Goal: Register for event/course: Sign up to attend an event or enroll in a course

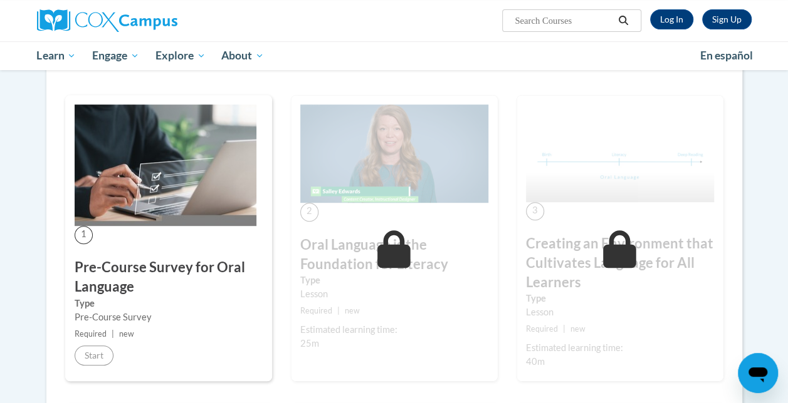
scroll to position [251, 0]
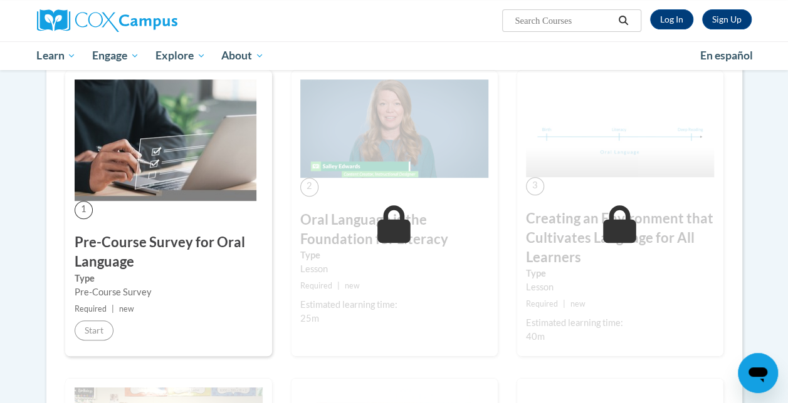
click at [194, 331] on div "1 Pre-Course Survey for Oral Language Type Pre-Course Survey Required | new Sta…" at bounding box center [168, 213] width 207 height 287
click at [192, 236] on h3 "Pre-Course Survey for Oral Language" at bounding box center [169, 252] width 188 height 39
click at [128, 246] on h3 "Pre-Course Survey for Oral Language" at bounding box center [169, 252] width 188 height 39
click at [207, 200] on div "1 Pre-Course Survey for Oral Language Type Pre-Course Survey Required | new Sta…" at bounding box center [168, 213] width 207 height 287
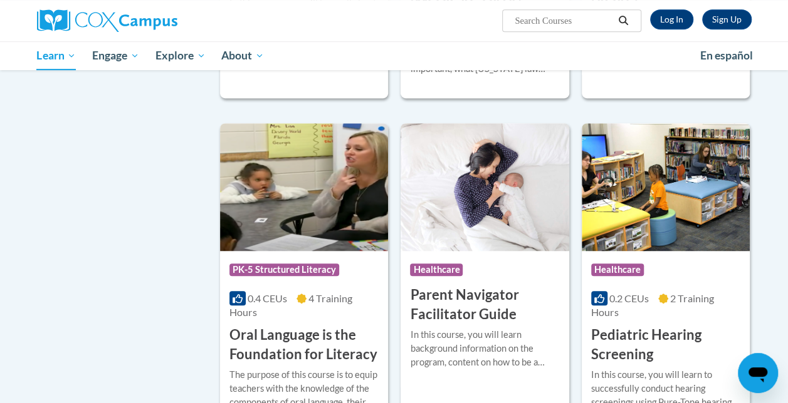
scroll to position [2681, 0]
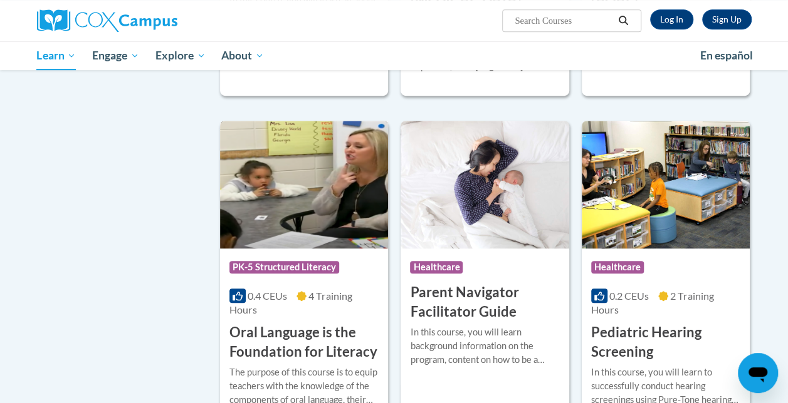
click at [323, 323] on h3 "Oral Language is the Foundation for Literacy" at bounding box center [303, 342] width 149 height 39
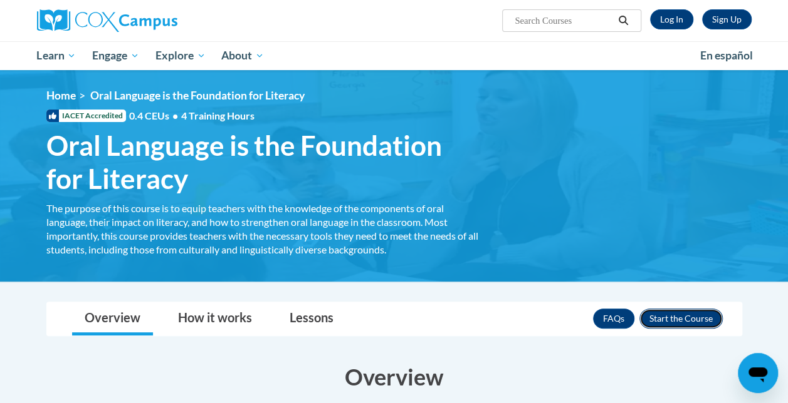
click at [690, 326] on button "Enroll" at bounding box center [680, 319] width 83 height 20
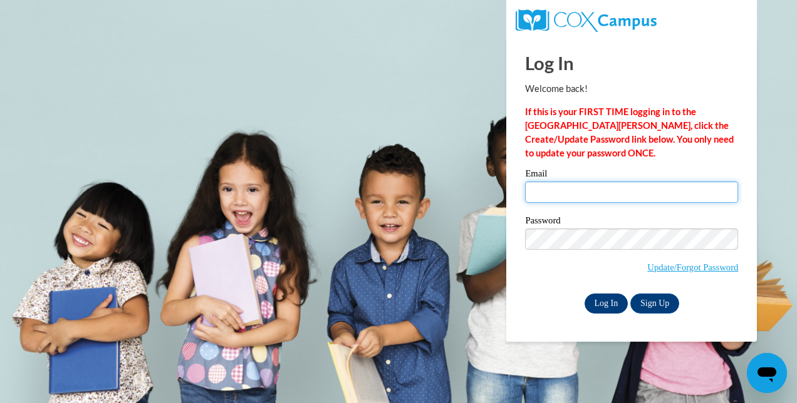
type input "[PERSON_NAME][EMAIL_ADDRESS][PERSON_NAME][DOMAIN_NAME]"
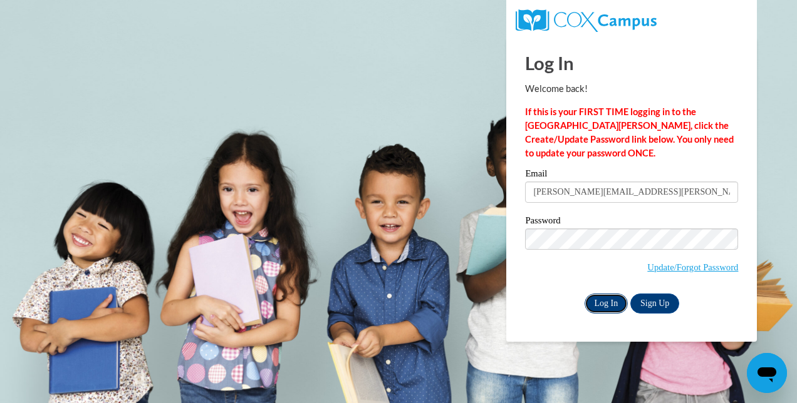
click at [606, 303] on input "Log In" at bounding box center [607, 304] width 44 height 20
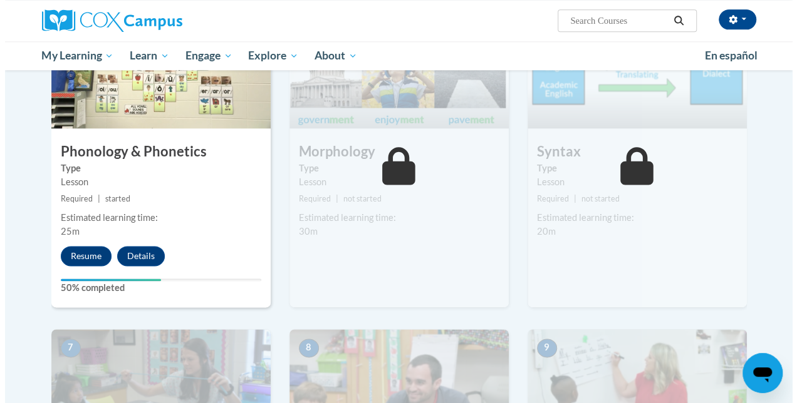
scroll to position [744, 0]
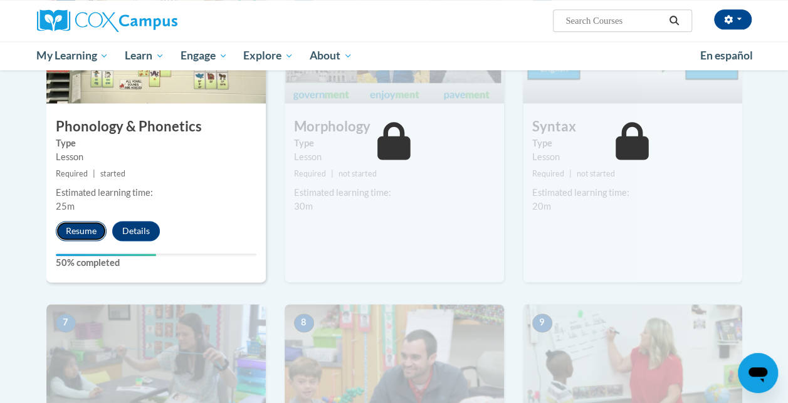
click at [83, 230] on button "Resume" at bounding box center [81, 231] width 51 height 20
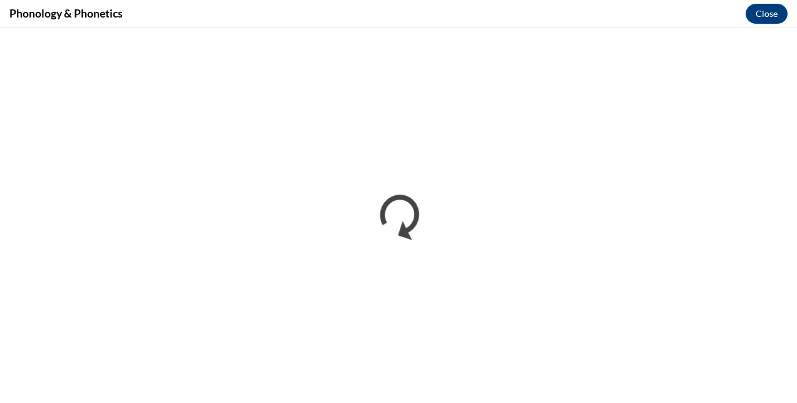
scroll to position [0, 0]
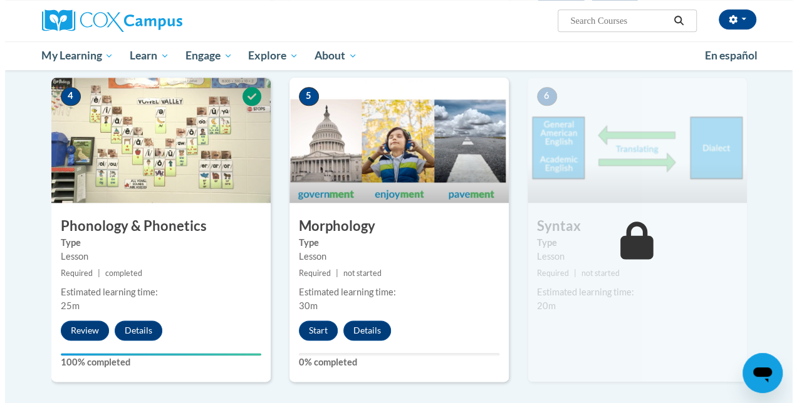
scroll to position [652, 0]
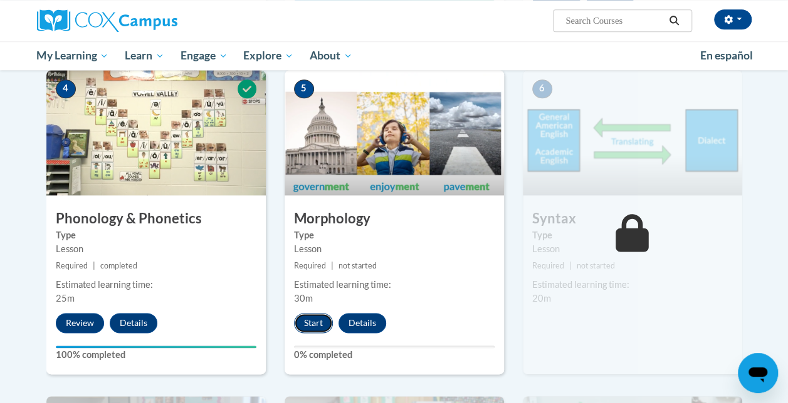
click at [317, 320] on button "Start" at bounding box center [313, 323] width 39 height 20
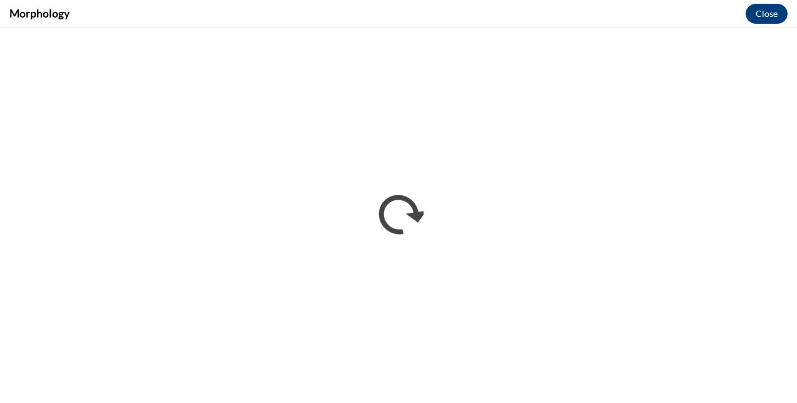
scroll to position [0, 0]
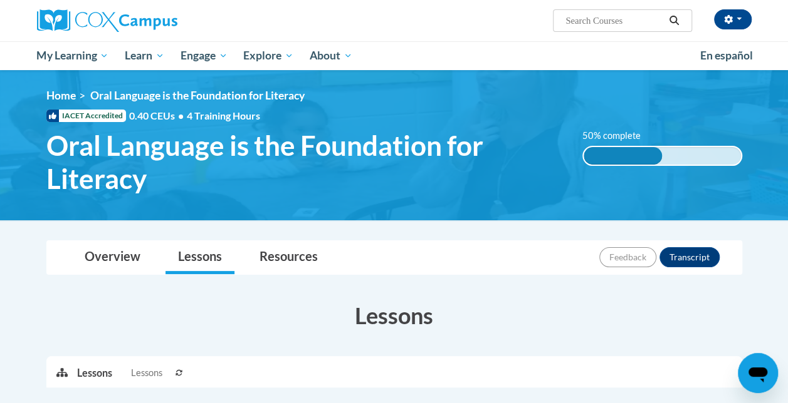
click at [604, 323] on h3 "Lessons" at bounding box center [393, 315] width 695 height 31
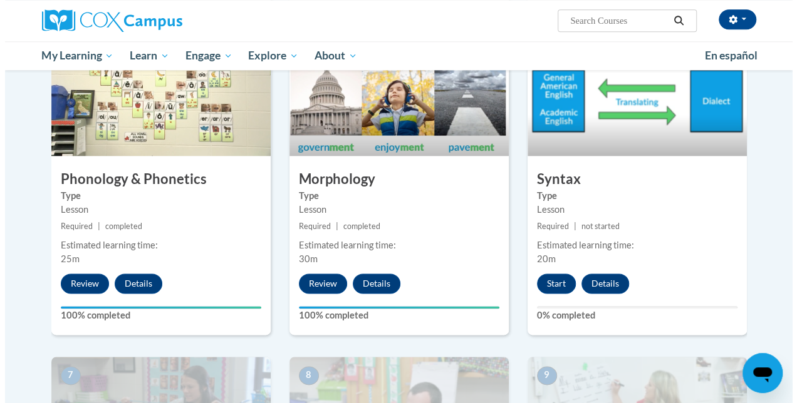
scroll to position [702, 0]
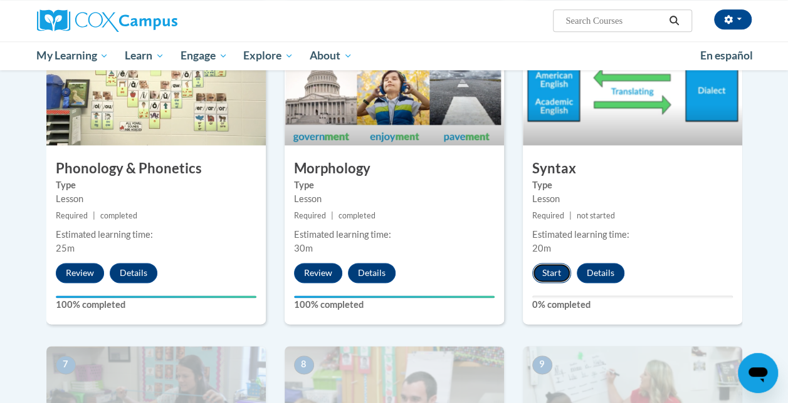
click at [566, 278] on button "Start" at bounding box center [551, 273] width 39 height 20
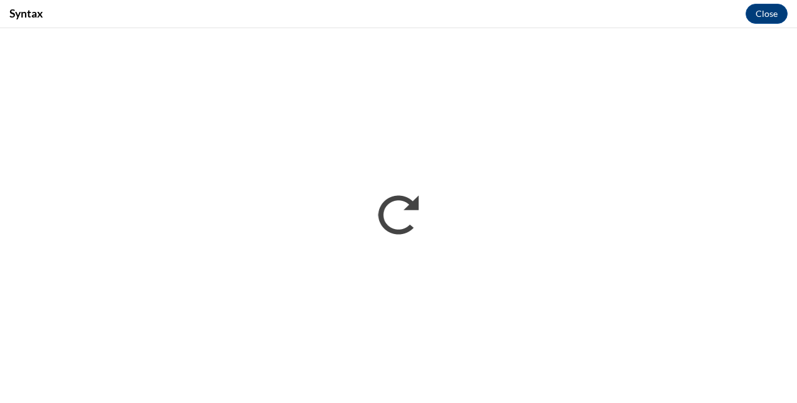
scroll to position [0, 0]
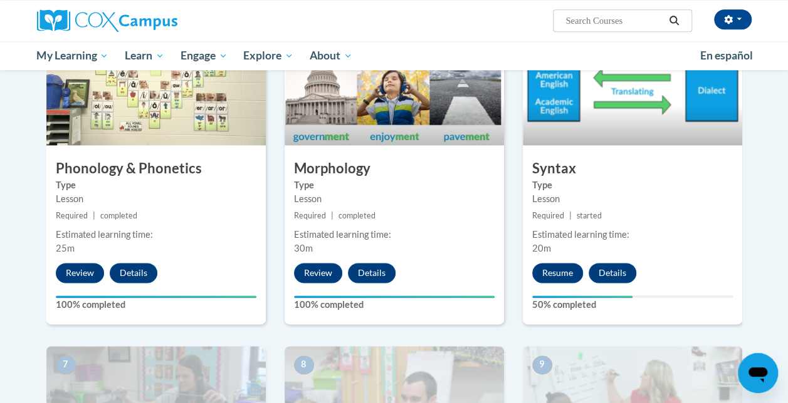
click at [653, 242] on div "Estimated learning time: 20m" at bounding box center [631, 242] width 219 height 28
click at [573, 273] on button "Resume" at bounding box center [557, 273] width 51 height 20
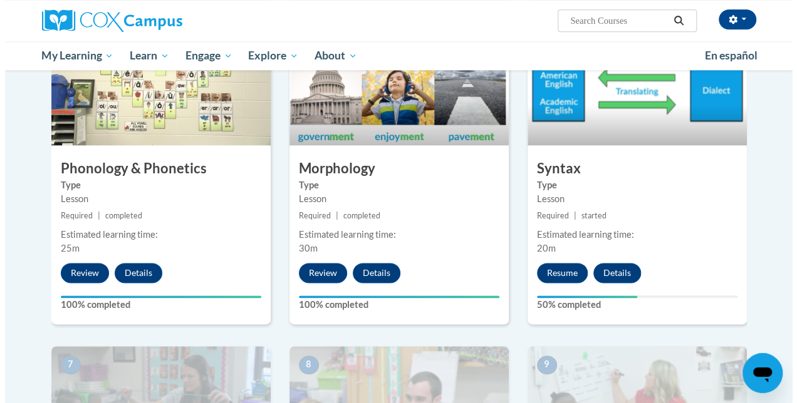
scroll to position [619, 0]
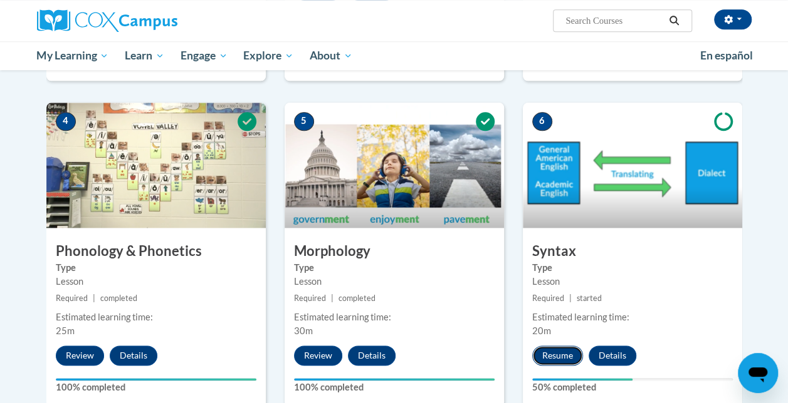
click at [543, 364] on button "Resume" at bounding box center [557, 356] width 51 height 20
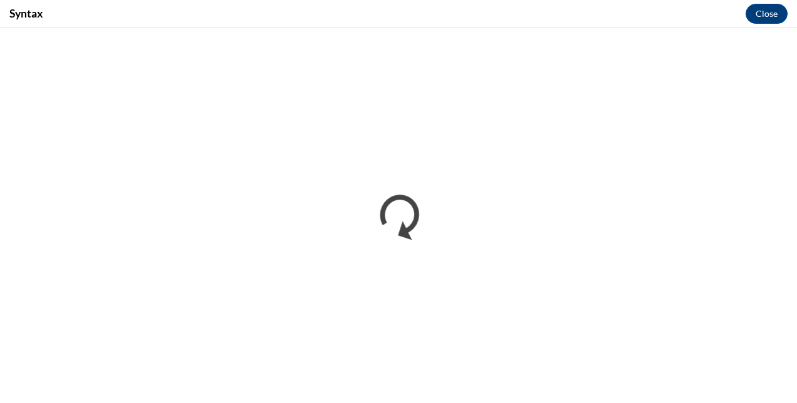
scroll to position [0, 0]
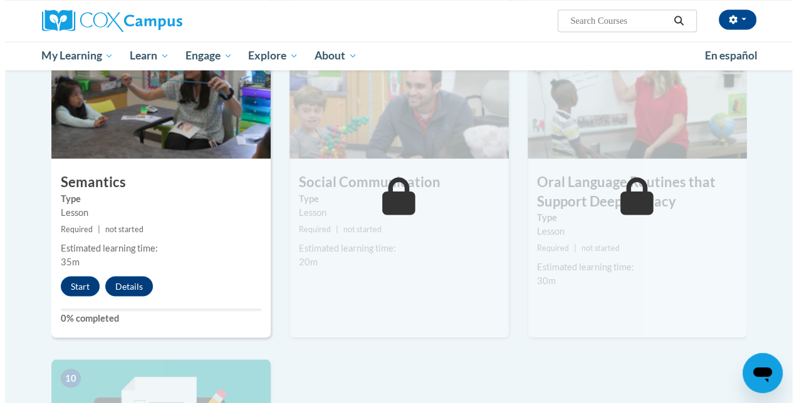
scroll to position [1021, 0]
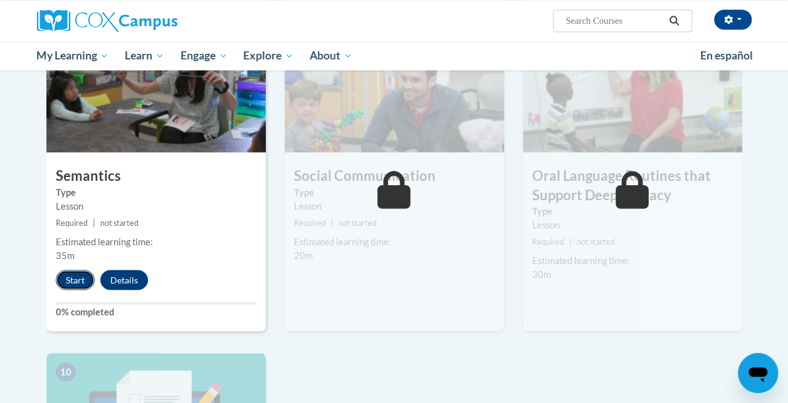
click at [83, 278] on button "Start" at bounding box center [75, 280] width 39 height 20
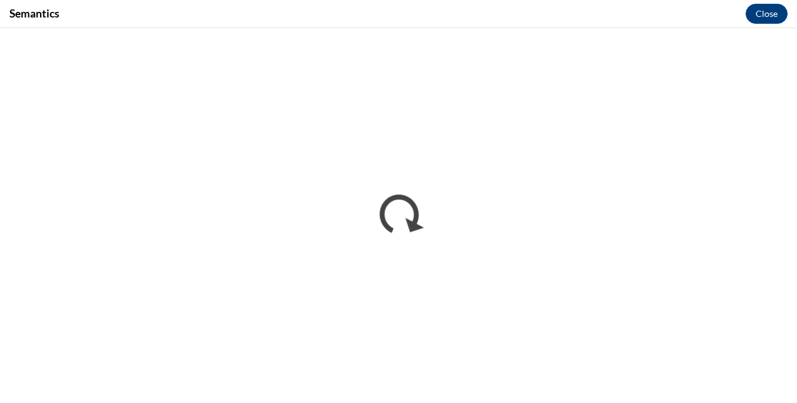
scroll to position [0, 0]
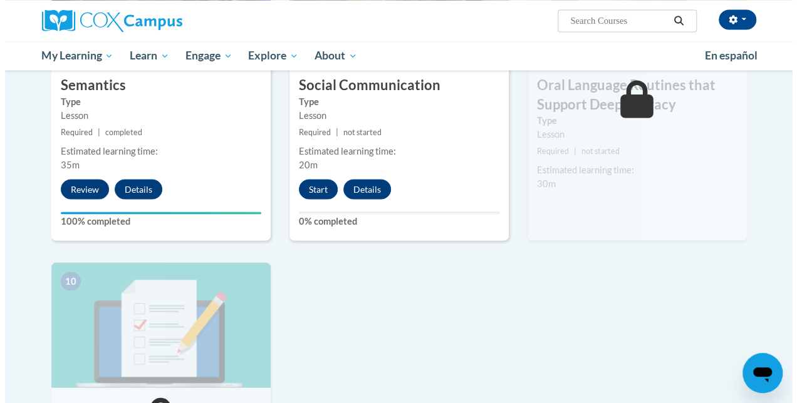
scroll to position [1110, 0]
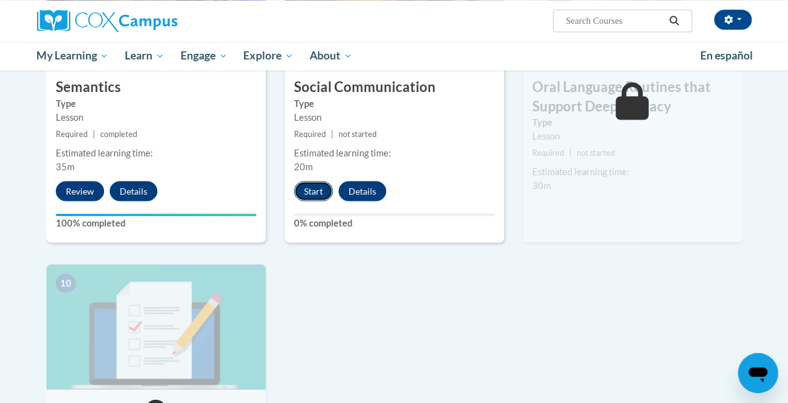
click at [327, 193] on button "Start" at bounding box center [313, 191] width 39 height 20
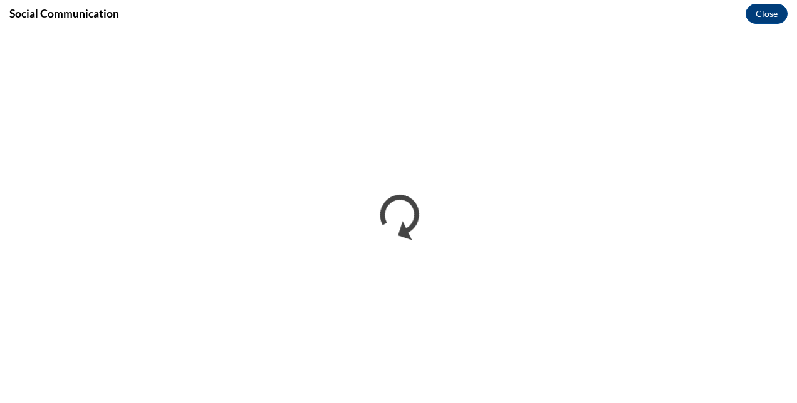
scroll to position [0, 0]
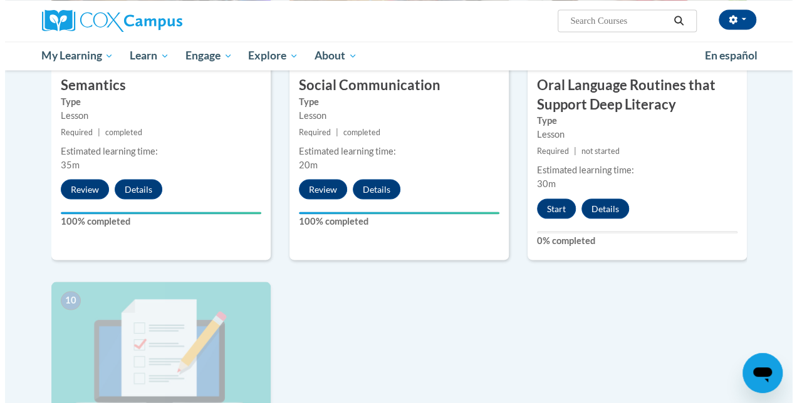
scroll to position [1128, 0]
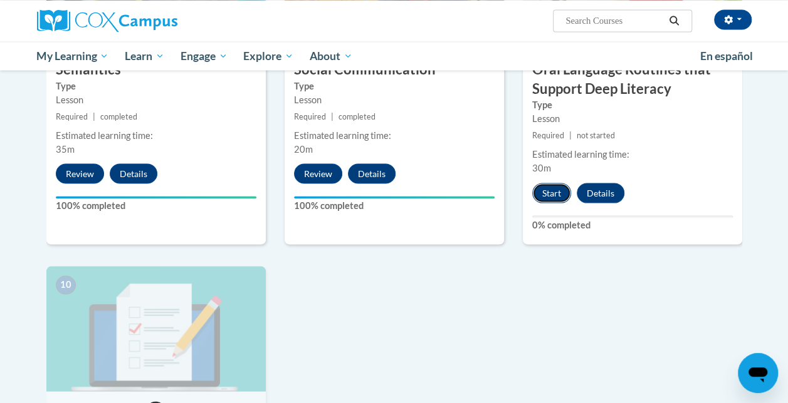
click at [553, 194] on button "Start" at bounding box center [551, 193] width 39 height 20
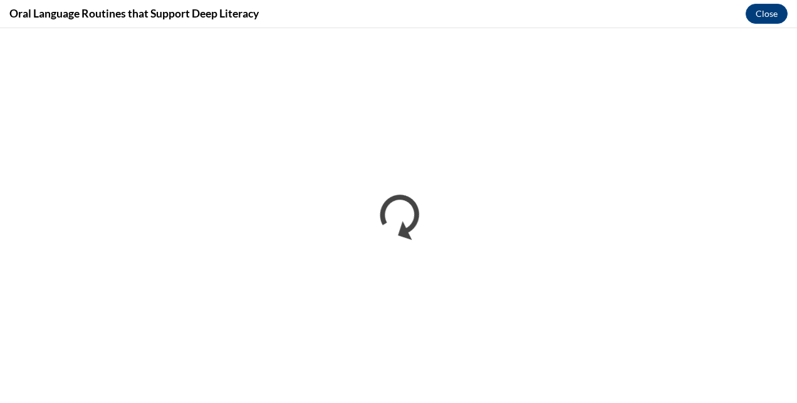
scroll to position [0, 0]
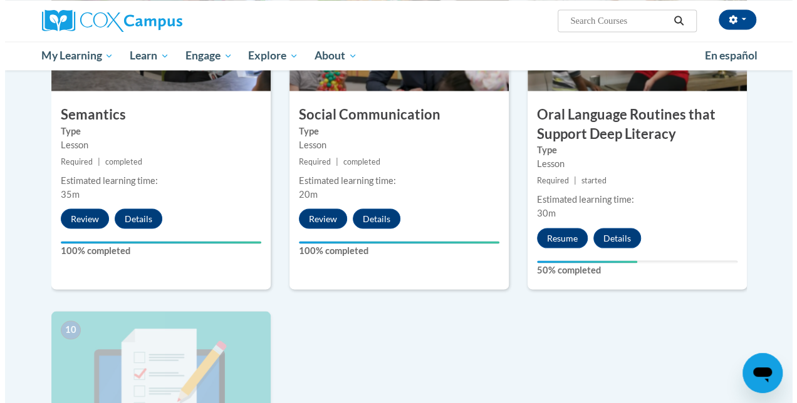
scroll to position [1084, 0]
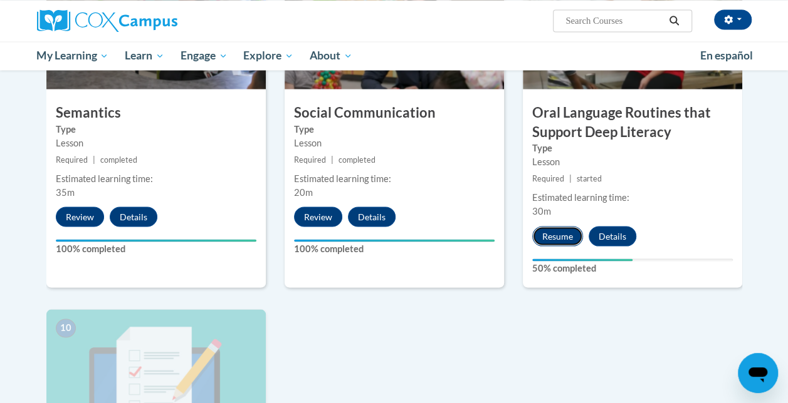
click at [572, 234] on button "Resume" at bounding box center [557, 236] width 51 height 20
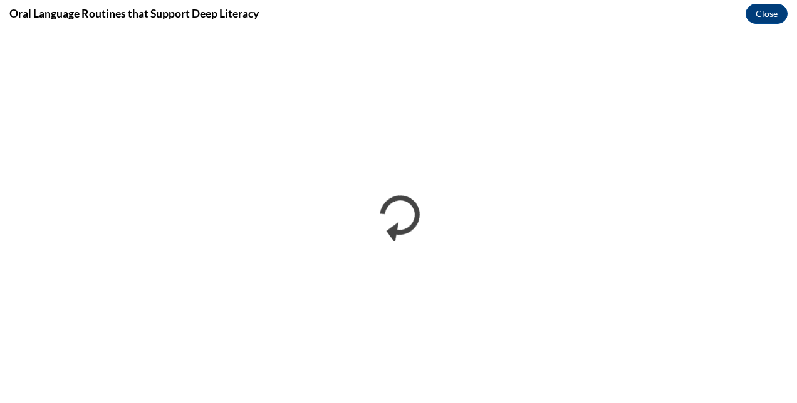
scroll to position [0, 0]
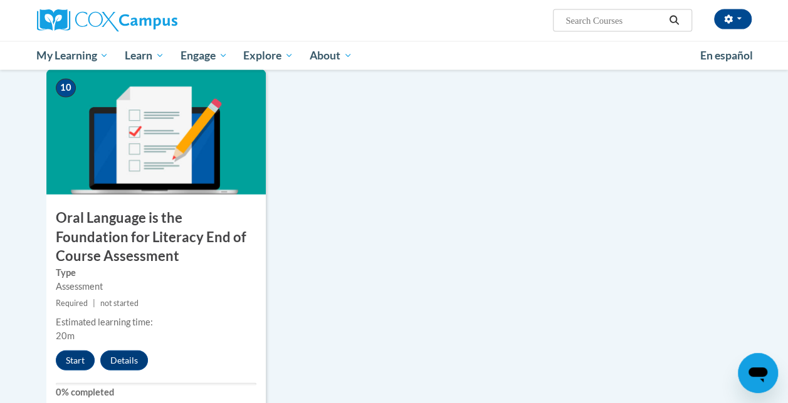
scroll to position [1278, 0]
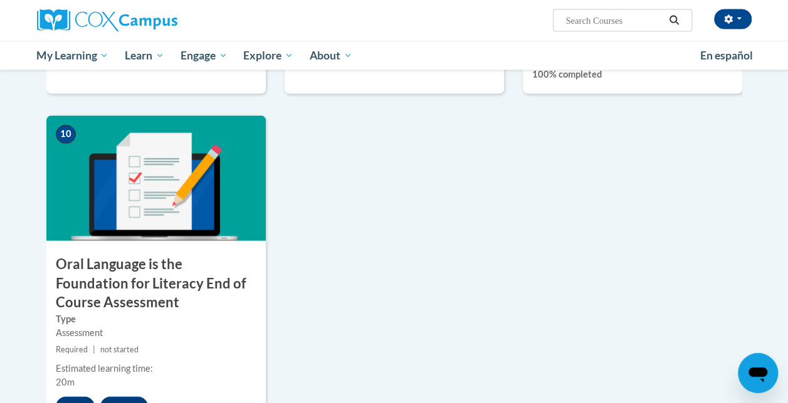
click at [170, 295] on h3 "Oral Language is the Foundation for Literacy End of Course Assessment" at bounding box center [155, 284] width 219 height 58
click at [169, 291] on h3 "Oral Language is the Foundation for Literacy End of Course Assessment" at bounding box center [155, 284] width 219 height 58
click at [222, 316] on label "Type" at bounding box center [156, 320] width 200 height 14
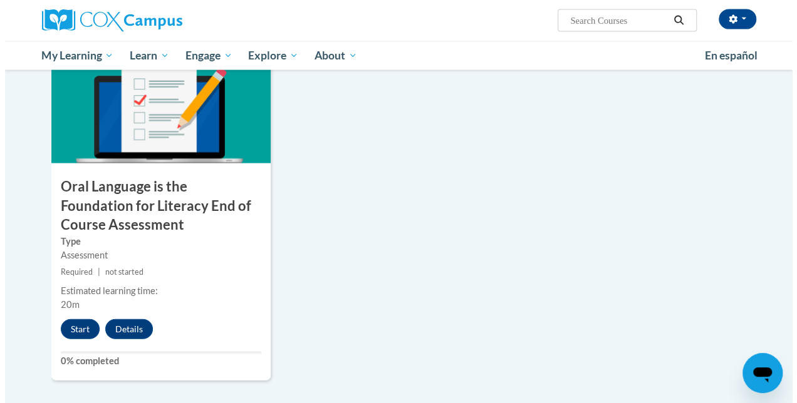
scroll to position [1378, 0]
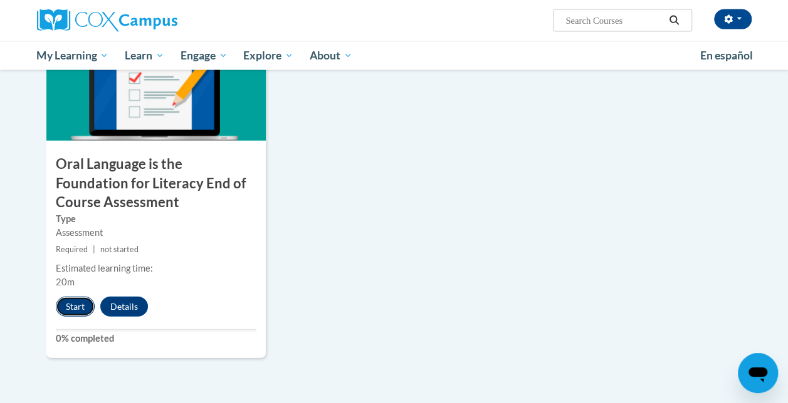
click at [80, 308] on button "Start" at bounding box center [75, 307] width 39 height 20
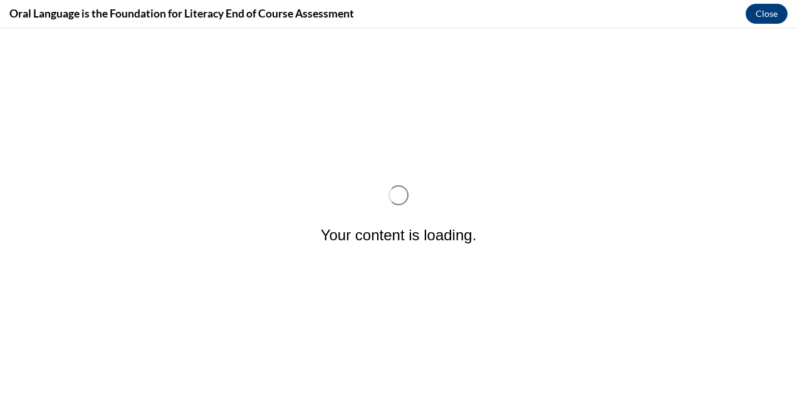
scroll to position [0, 0]
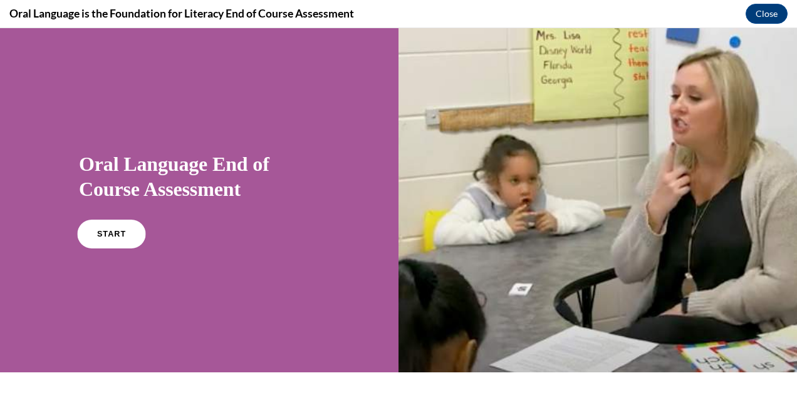
click at [88, 232] on link "START" at bounding box center [111, 234] width 68 height 29
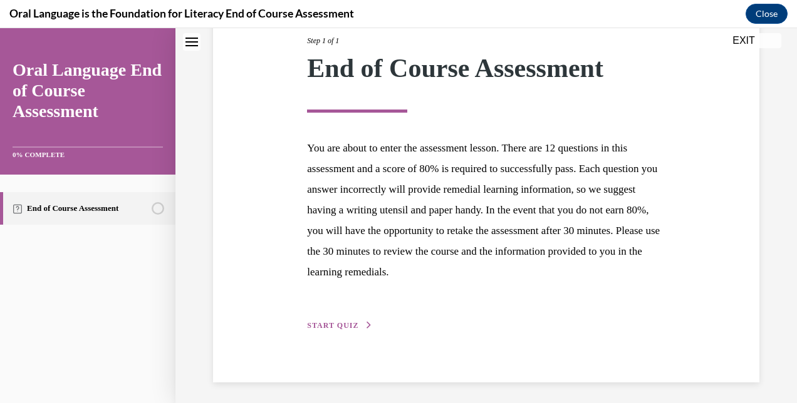
scroll to position [172, 0]
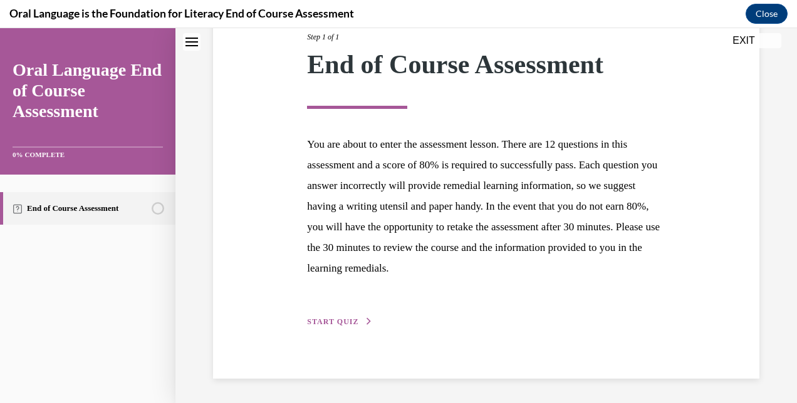
drag, startPoint x: 343, startPoint y: 318, endPoint x: 358, endPoint y: 325, distance: 16.5
click at [358, 325] on button "START QUIZ" at bounding box center [339, 321] width 65 height 11
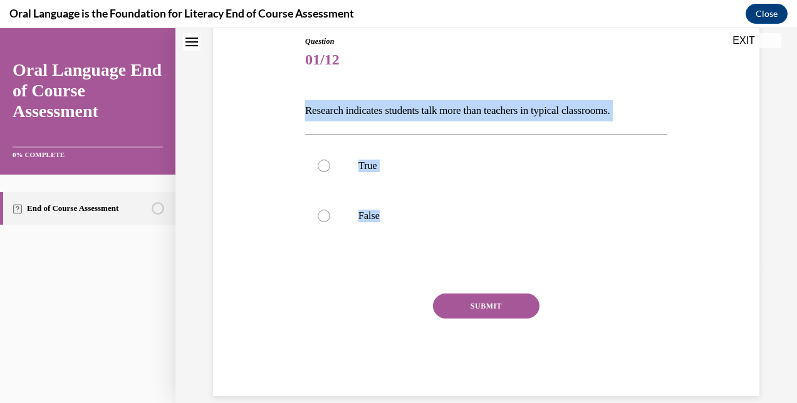
drag, startPoint x: 391, startPoint y: 226, endPoint x: 291, endPoint y: 117, distance: 148.1
click at [291, 117] on div "Question 01/12 Research indicates students talk more than teachers in typical c…" at bounding box center [486, 197] width 553 height 398
copy div "Research indicates students talk more than teachers in typical classrooms.   Tr…"
click at [373, 221] on p "False" at bounding box center [497, 216] width 278 height 13
click at [330, 221] on input "False" at bounding box center [324, 216] width 13 height 13
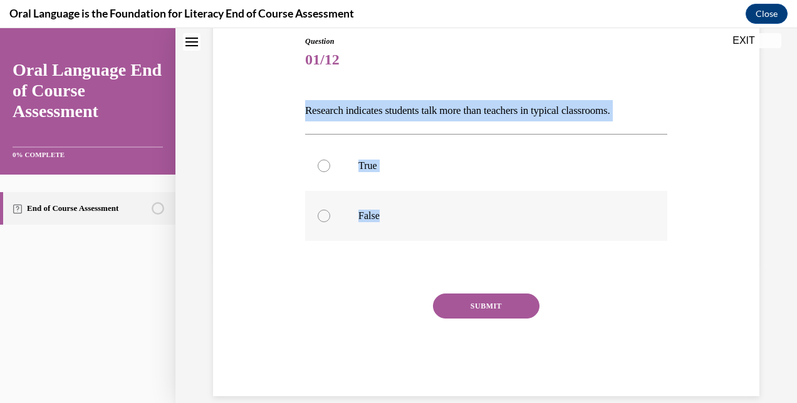
radio input "true"
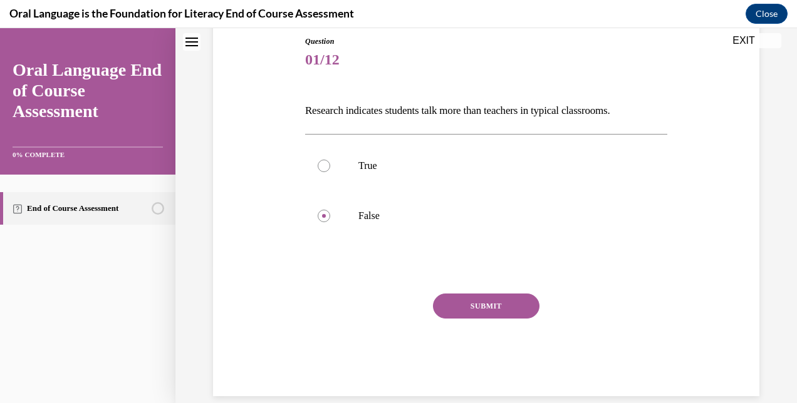
click at [454, 308] on button "SUBMIT" at bounding box center [486, 306] width 107 height 25
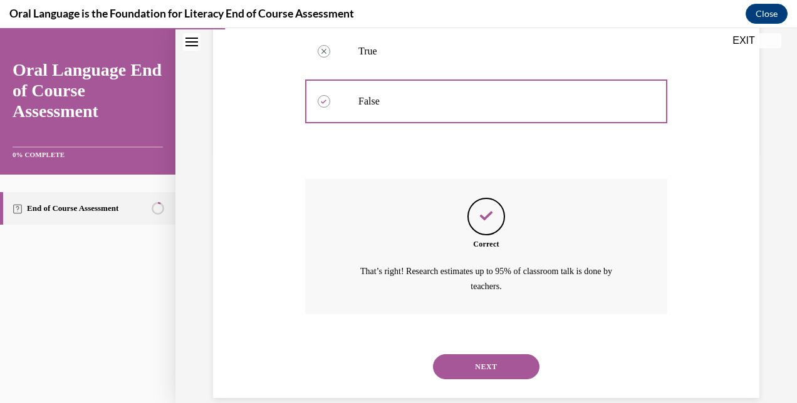
scroll to position [272, 0]
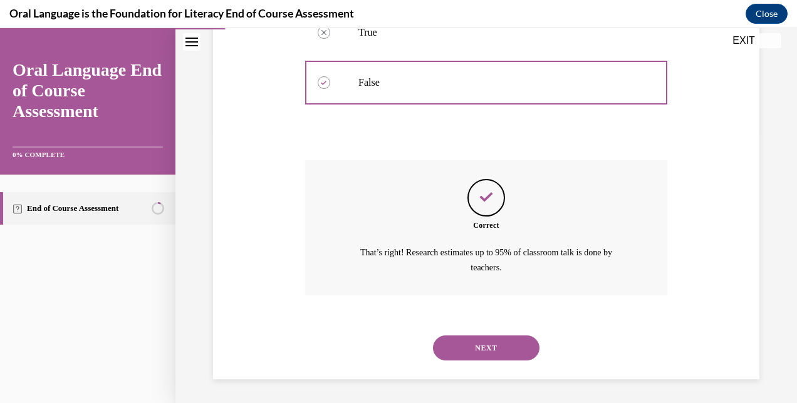
click at [467, 353] on button "NEXT" at bounding box center [486, 348] width 107 height 25
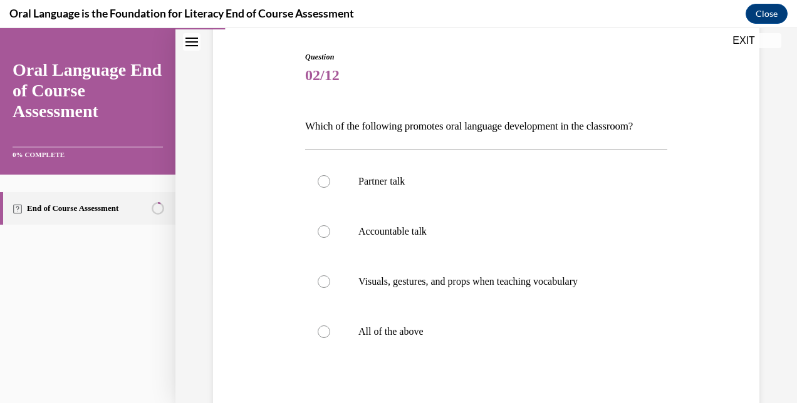
scroll to position [125, 0]
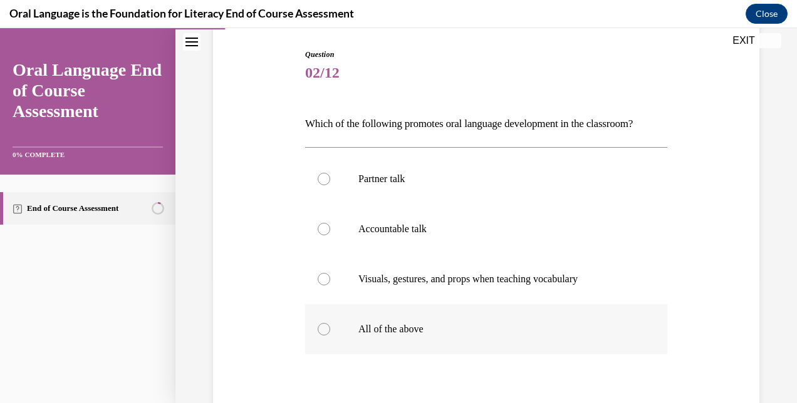
click at [431, 336] on p "All of the above" at bounding box center [497, 329] width 278 height 13
click at [330, 336] on input "All of the above" at bounding box center [324, 329] width 13 height 13
radio input "true"
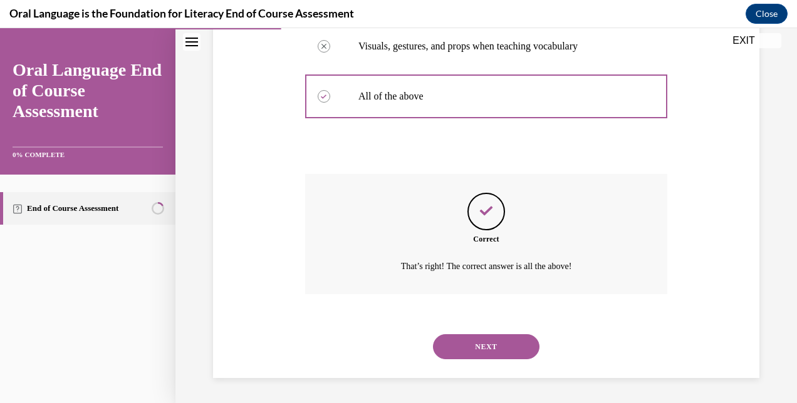
scroll to position [379, 0]
click at [433, 335] on button "NEXT" at bounding box center [486, 347] width 107 height 25
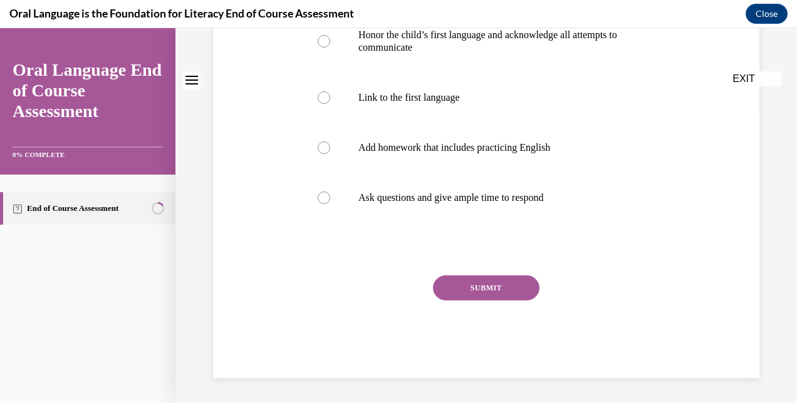
scroll to position [0, 0]
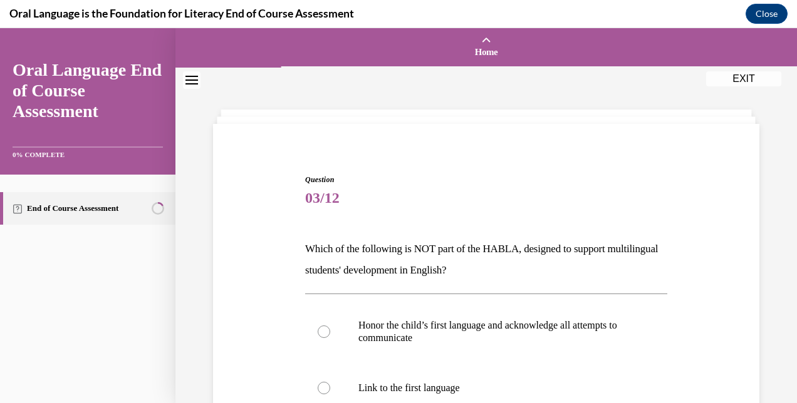
click at [595, 274] on p "Which of the following is NOT part of the HABLA, designed to support multilingu…" at bounding box center [486, 260] width 362 height 43
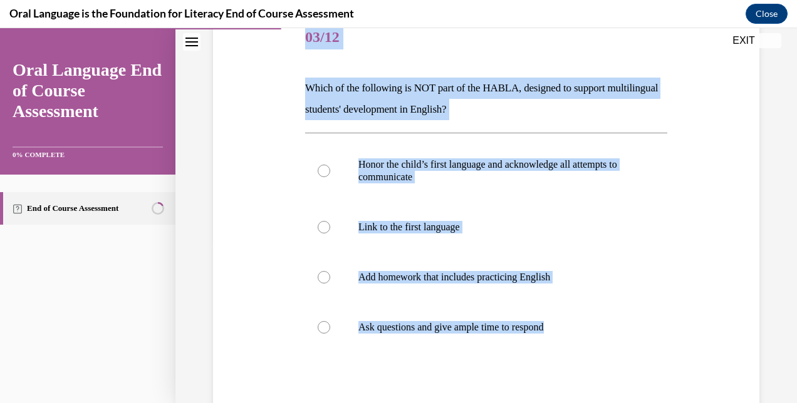
scroll to position [144, 0]
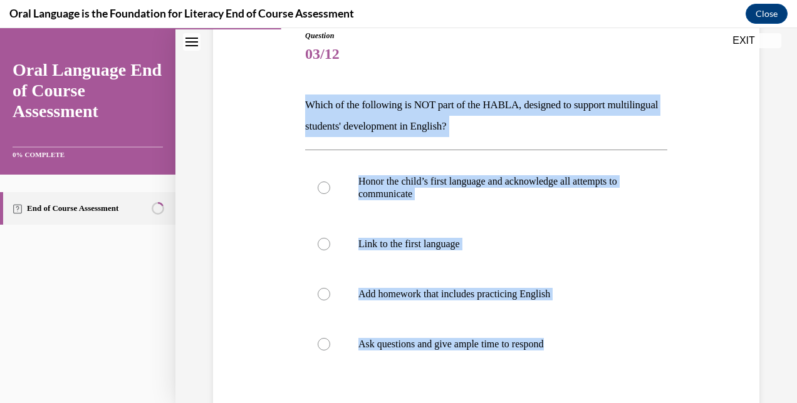
drag, startPoint x: 595, startPoint y: 274, endPoint x: 298, endPoint y: 98, distance: 345.5
click at [298, 98] on div "Question 03/12 Which of the following is NOT part of the HABLA, designed to sup…" at bounding box center [486, 258] width 553 height 533
copy div "Which of the following is NOT part of the HABLA, designed to support multilingu…"
click at [416, 294] on p "Add homework that includes practicing English" at bounding box center [497, 294] width 278 height 13
click at [330, 294] on input "Add homework that includes practicing English" at bounding box center [324, 294] width 13 height 13
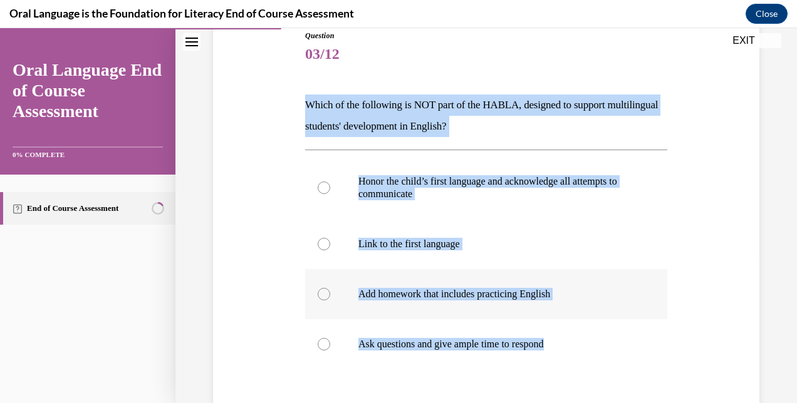
radio input "true"
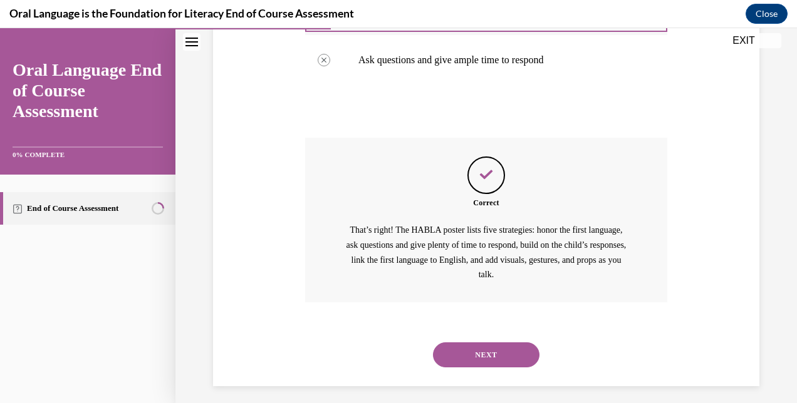
scroll to position [436, 0]
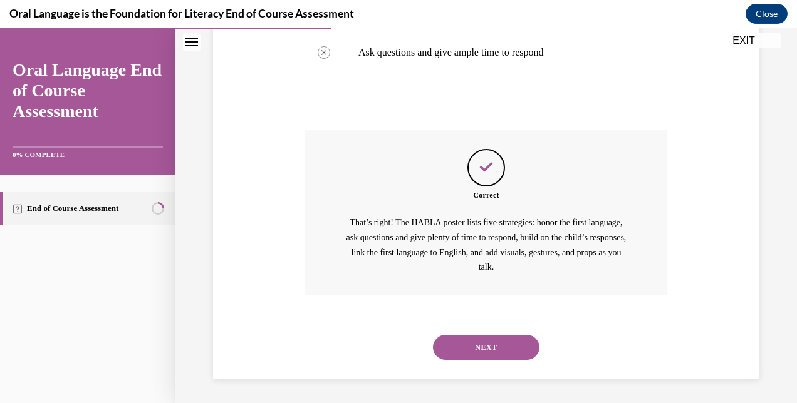
click at [685, 313] on div "Question 03/12 Which of the following is NOT part of the HABLA, designed to sup…" at bounding box center [486, 40] width 553 height 678
click at [497, 342] on button "NEXT" at bounding box center [486, 347] width 107 height 25
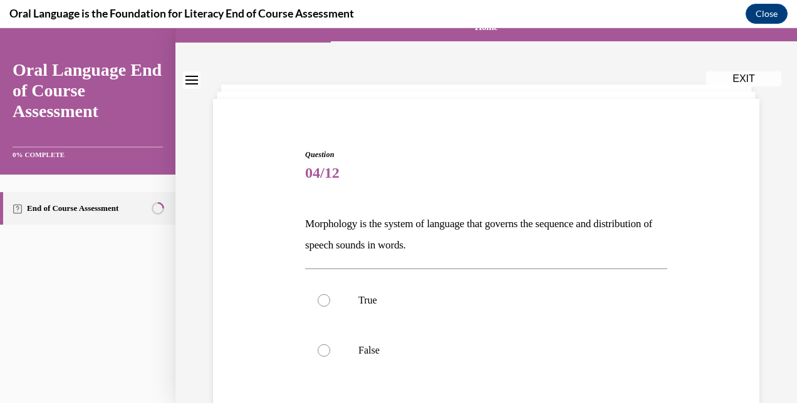
scroll to position [50, 0]
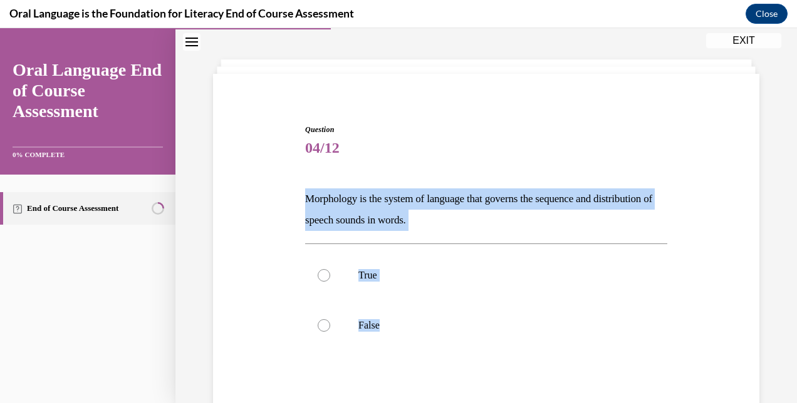
drag, startPoint x: 424, startPoint y: 343, endPoint x: 298, endPoint y: 197, distance: 192.3
click at [298, 197] on div "Question 04/12 Morphology is the system of language that governs the sequence a…" at bounding box center [486, 296] width 553 height 420
copy div "Morphology is the system of language that governs the sequence and distribution…"
click at [372, 327] on p "False" at bounding box center [497, 326] width 278 height 13
click at [330, 327] on input "False" at bounding box center [324, 326] width 13 height 13
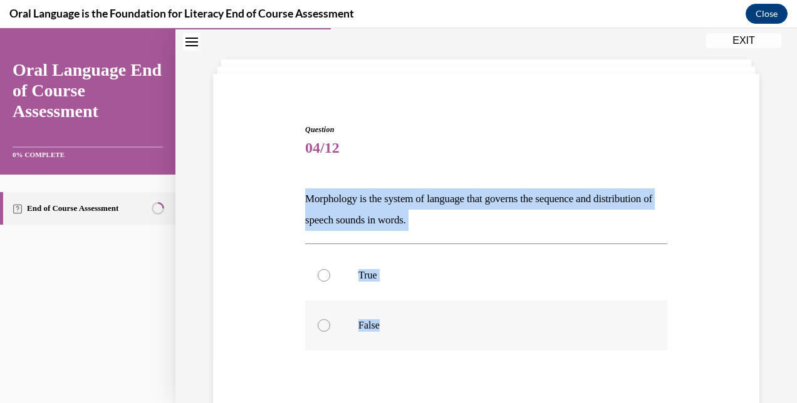
radio input "true"
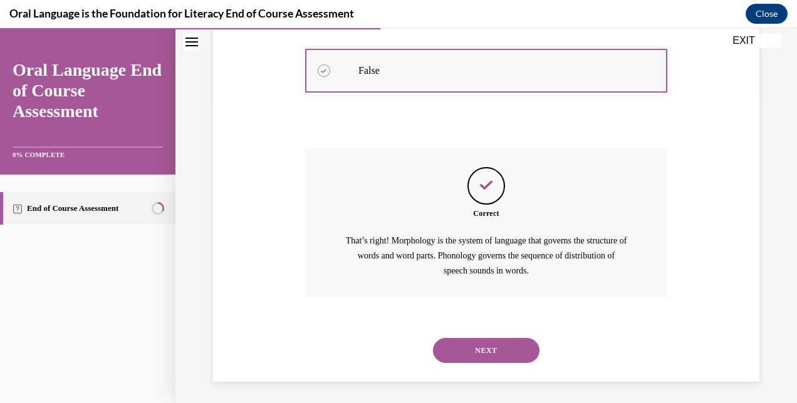
scroll to position [308, 0]
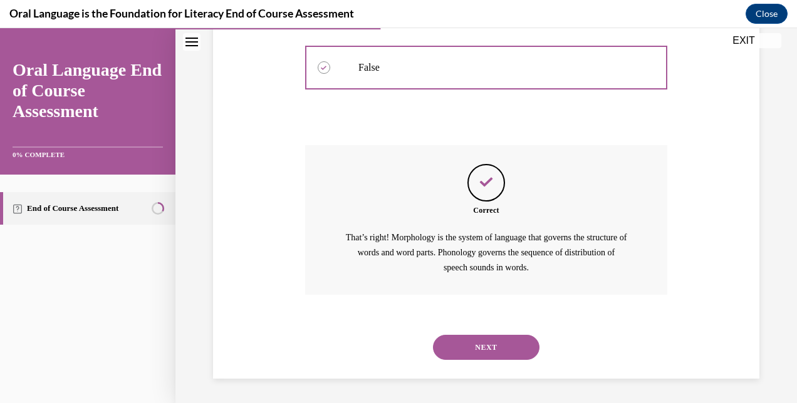
click at [459, 346] on button "NEXT" at bounding box center [486, 347] width 107 height 25
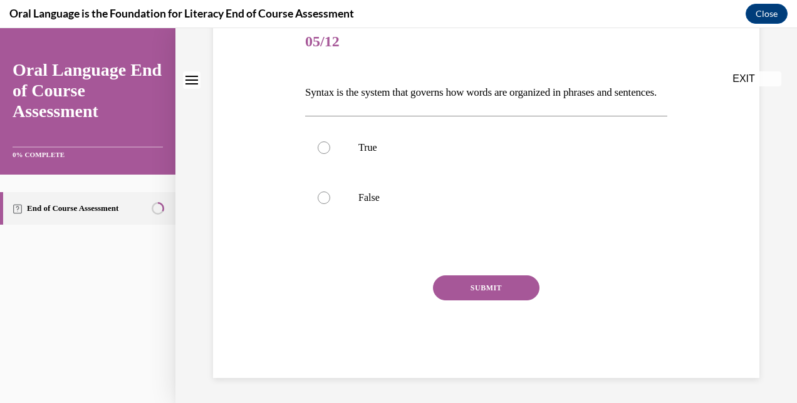
scroll to position [0, 0]
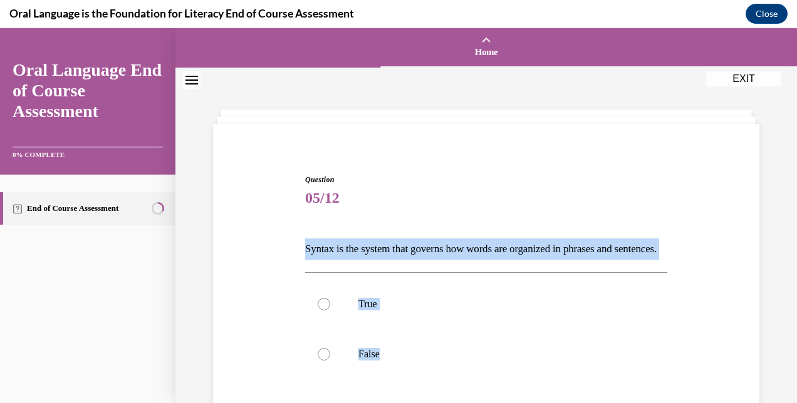
drag, startPoint x: 417, startPoint y: 381, endPoint x: 304, endPoint y: 249, distance: 173.3
click at [305, 249] on div "Question 05/12 Syntax is the system that governs how words are organized in phr…" at bounding box center [486, 354] width 362 height 361
copy div "Syntax is the system that governs how words are organized in phrases and senten…"
click at [326, 311] on div at bounding box center [324, 304] width 13 height 13
click at [326, 311] on input "True" at bounding box center [324, 304] width 13 height 13
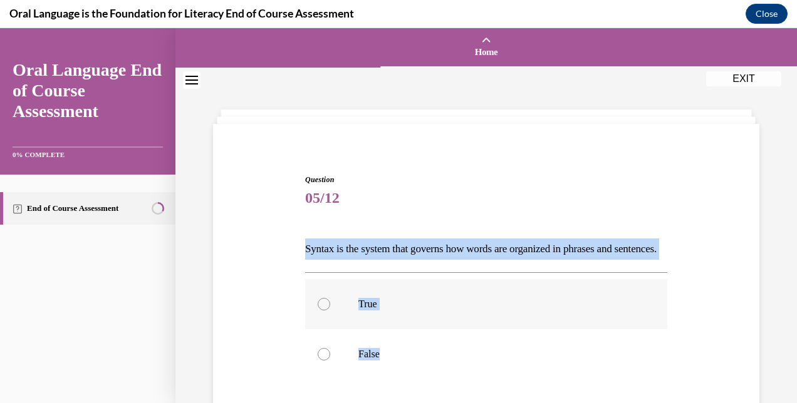
radio input "true"
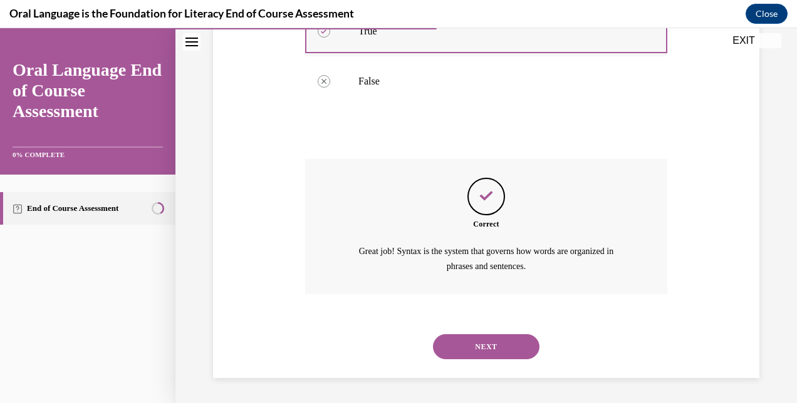
scroll to position [293, 0]
click at [501, 341] on button "NEXT" at bounding box center [486, 347] width 107 height 25
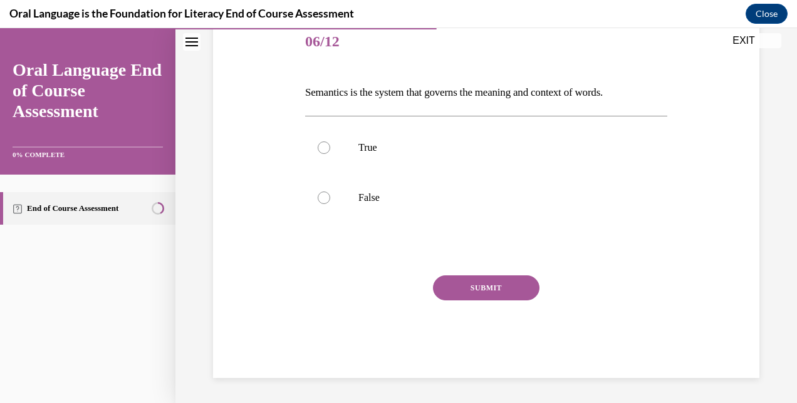
scroll to position [138, 0]
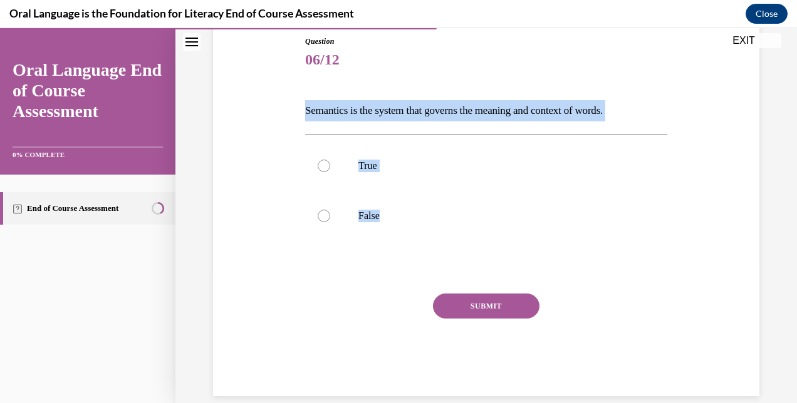
drag, startPoint x: 436, startPoint y: 212, endPoint x: 280, endPoint y: 99, distance: 192.5
click at [280, 99] on div "Question 06/12 Semantics is the system that governs the meaning and context of …" at bounding box center [486, 197] width 553 height 398
copy div "Semantics is the system that governs the meaning and context of words.  True Fa…"
click at [346, 159] on label "True" at bounding box center [486, 166] width 362 height 50
click at [330, 160] on input "True" at bounding box center [324, 166] width 13 height 13
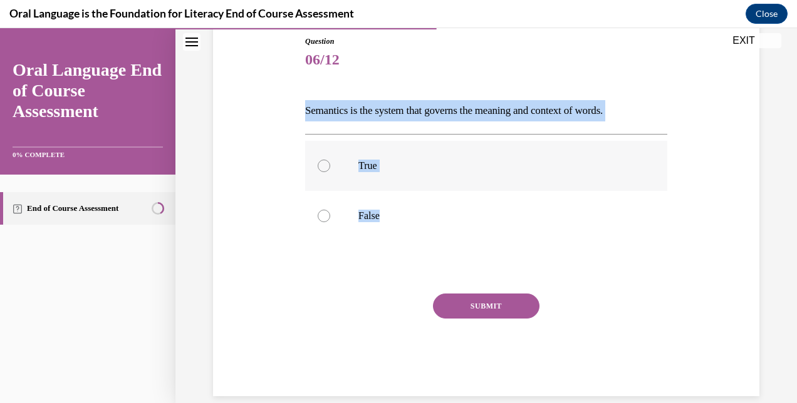
radio input "true"
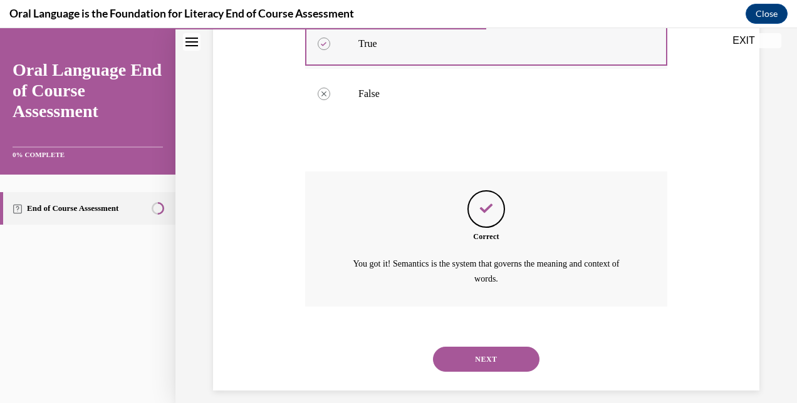
scroll to position [272, 0]
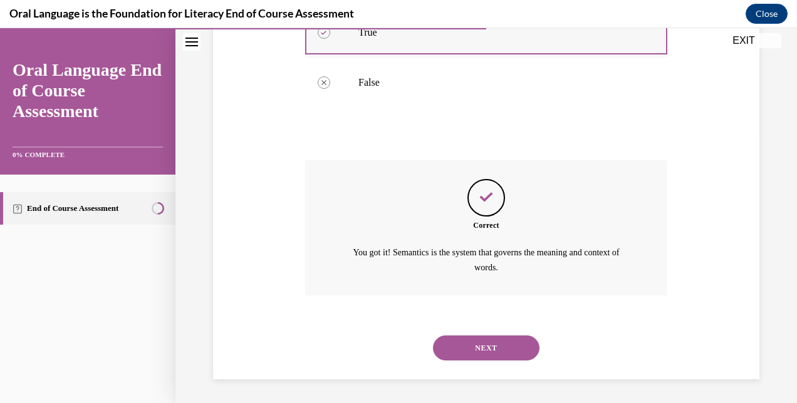
click at [433, 336] on button "NEXT" at bounding box center [486, 348] width 107 height 25
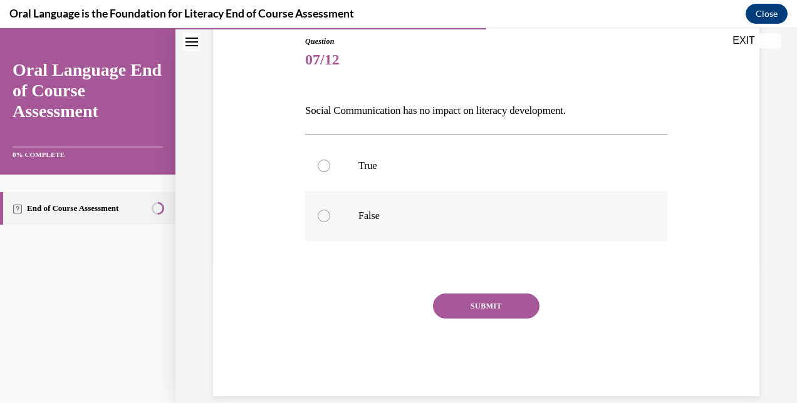
click at [368, 211] on p "False" at bounding box center [497, 216] width 278 height 13
click at [330, 211] on input "False" at bounding box center [324, 216] width 13 height 13
radio input "true"
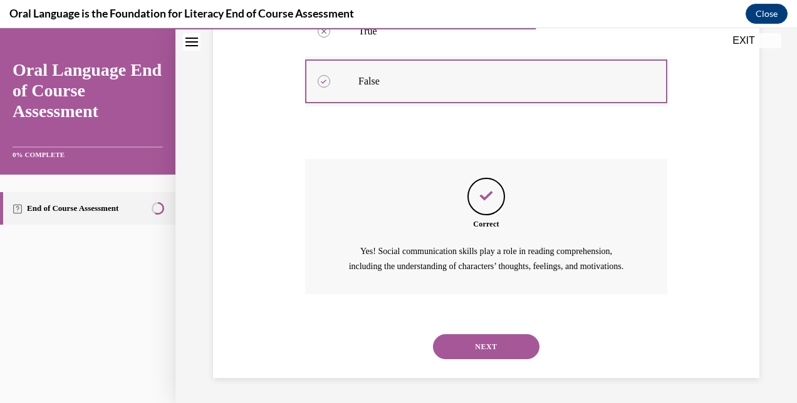
scroll to position [287, 0]
click at [433, 335] on button "NEXT" at bounding box center [486, 347] width 107 height 25
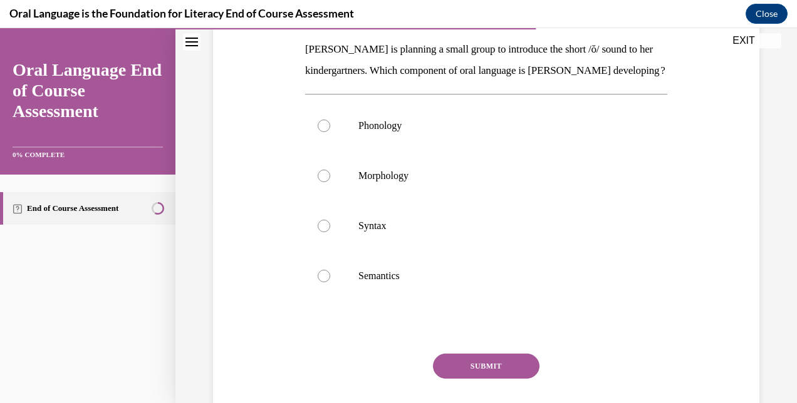
scroll to position [200, 0]
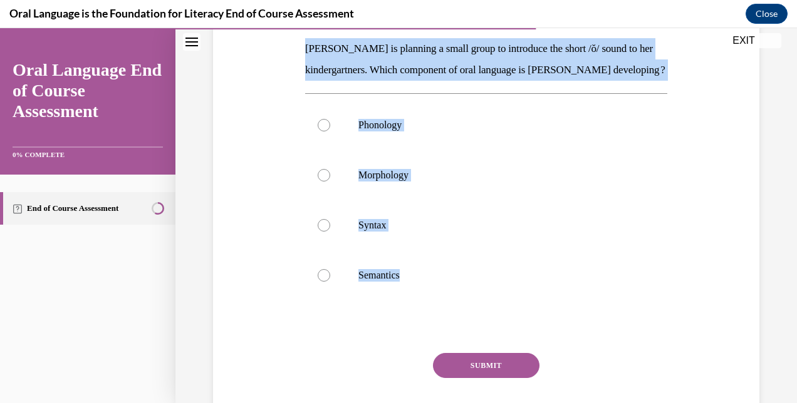
drag, startPoint x: 431, startPoint y: 315, endPoint x: 291, endPoint y: 51, distance: 298.8
click at [291, 51] on div "Question 08/12 [PERSON_NAME] is planning a small group to introduce the short /…" at bounding box center [486, 196] width 553 height 520
copy div "[PERSON_NAME] is planning a small group to introduce the short /ŏ/ sound to her…"
click at [370, 132] on p "Phonology" at bounding box center [497, 125] width 278 height 13
click at [330, 132] on input "Phonology" at bounding box center [324, 125] width 13 height 13
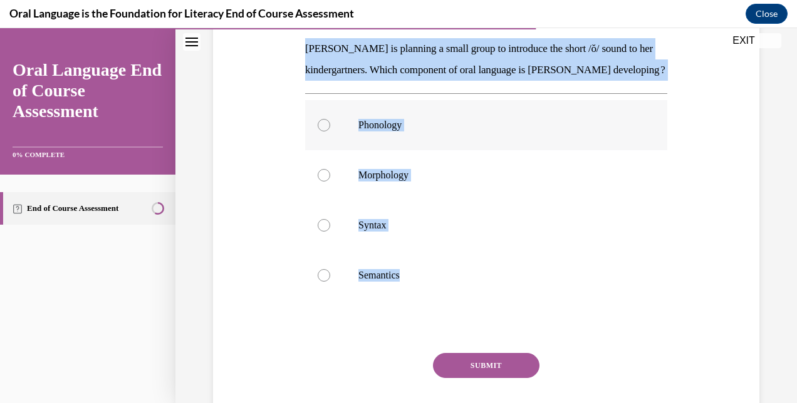
radio input "true"
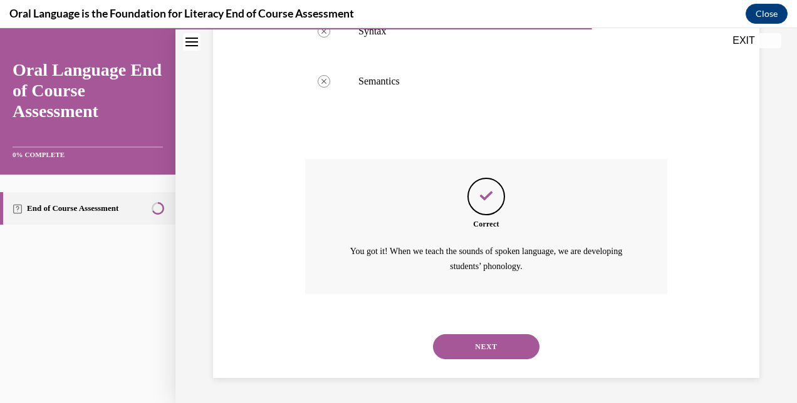
scroll to position [415, 0]
click at [433, 335] on button "NEXT" at bounding box center [486, 347] width 107 height 25
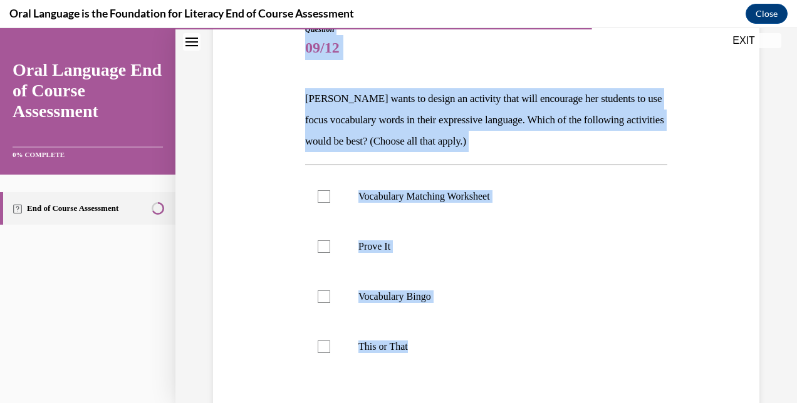
scroll to position [70, 0]
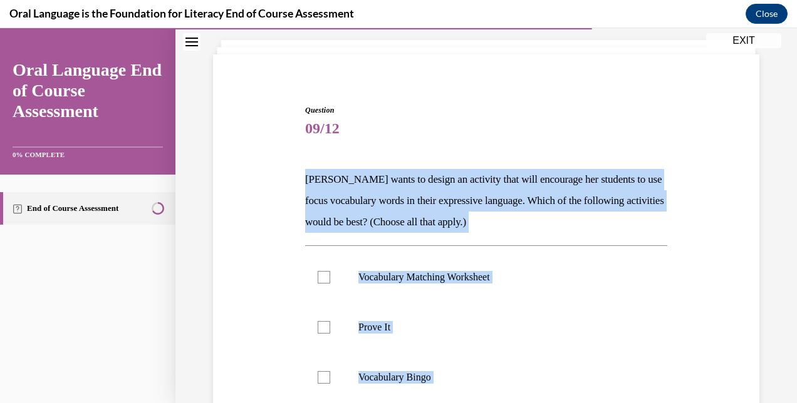
drag, startPoint x: 444, startPoint y: 257, endPoint x: 296, endPoint y: 180, distance: 166.7
click at [296, 180] on div "Question 09/12 [PERSON_NAME] wants to design an activity that will encourage he…" at bounding box center [486, 337] width 553 height 541
copy div "[PERSON_NAME] wants to design an activity that will encourage her students to u…"
click at [331, 329] on label "Prove It" at bounding box center [486, 328] width 362 height 50
click at [330, 329] on input "Prove It" at bounding box center [324, 327] width 13 height 13
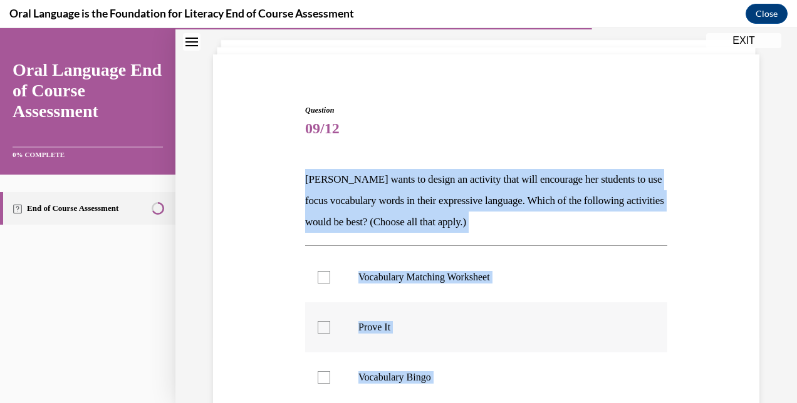
checkbox input "true"
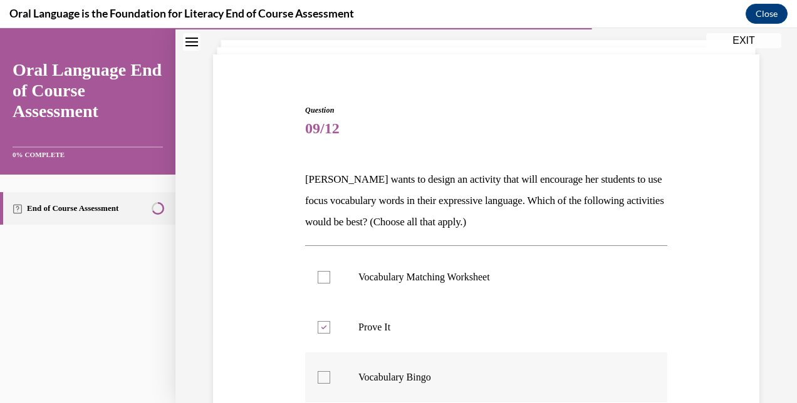
click at [324, 380] on div at bounding box center [324, 378] width 13 height 13
click at [324, 380] on input "Vocabulary Bingo" at bounding box center [324, 378] width 13 height 13
checkbox input "true"
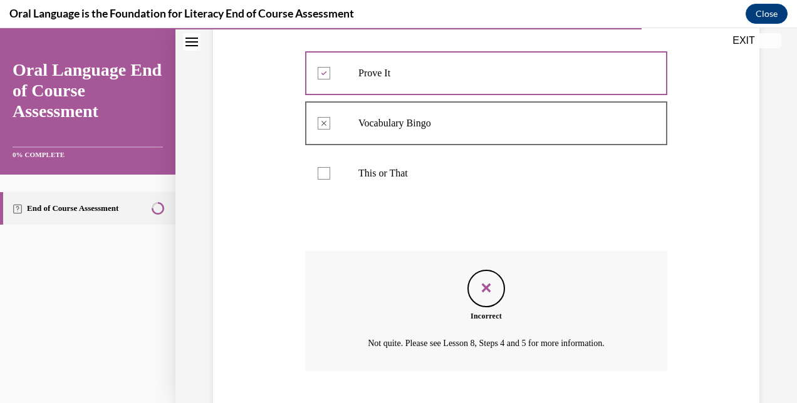
scroll to position [400, 0]
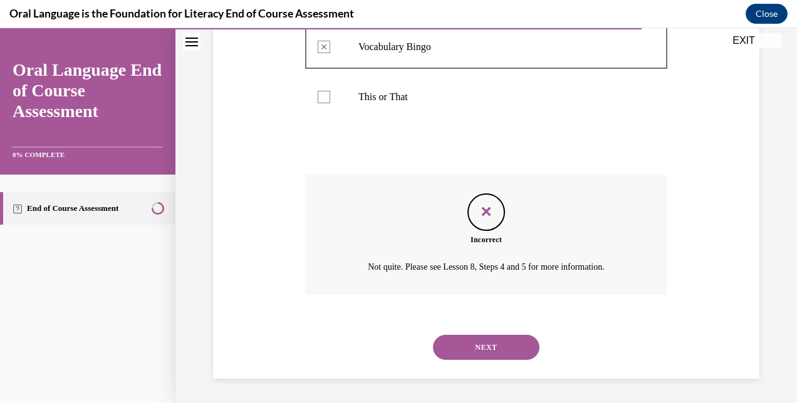
click at [419, 241] on div "Incorrect" at bounding box center [486, 239] width 362 height 11
click at [391, 190] on div "Incorrect Not quite. Please see Lesson 8, Steps 4 and 5 for more information." at bounding box center [486, 235] width 362 height 120
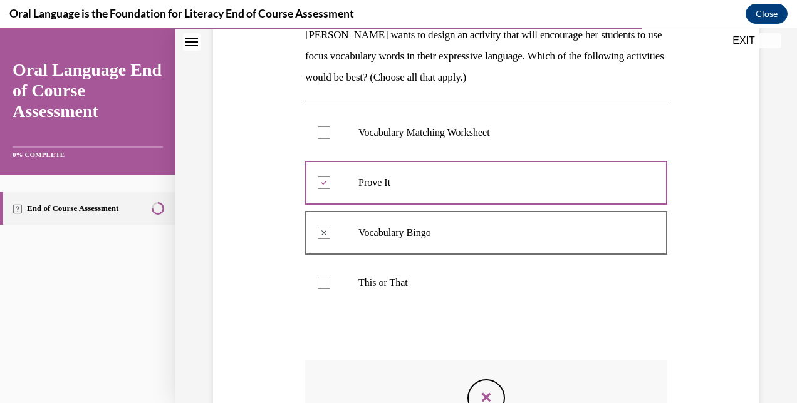
scroll to position [200, 0]
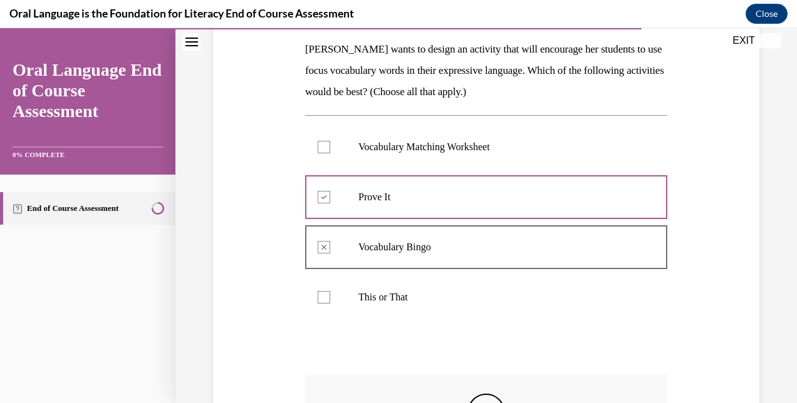
click at [325, 299] on div at bounding box center [324, 297] width 13 height 13
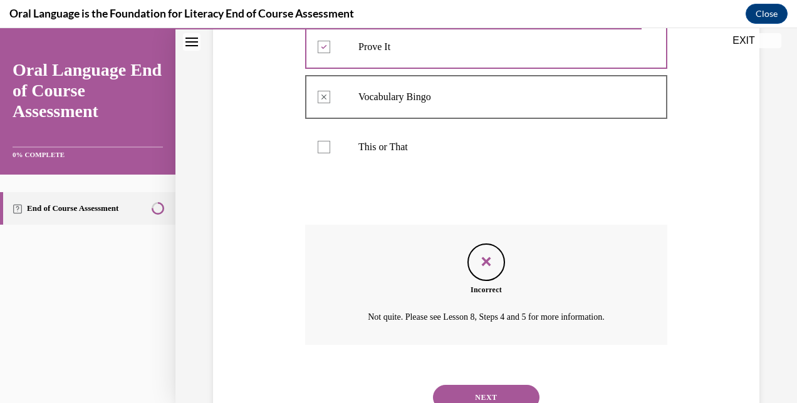
scroll to position [375, 0]
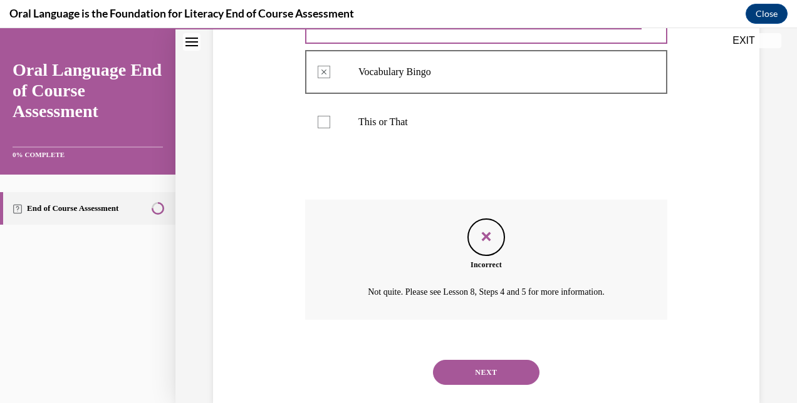
click at [459, 358] on div "NEXT" at bounding box center [486, 373] width 362 height 50
click at [456, 365] on button "NEXT" at bounding box center [486, 372] width 107 height 25
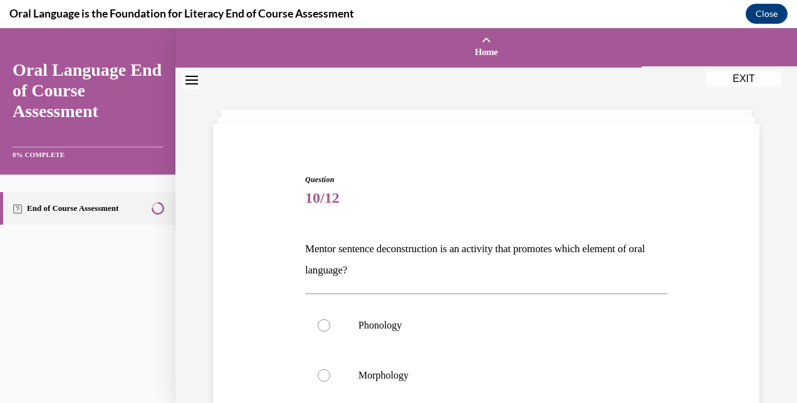
click at [377, 261] on p "Mentor sentence deconstruction is an activity that promotes which element of or…" at bounding box center [486, 260] width 362 height 43
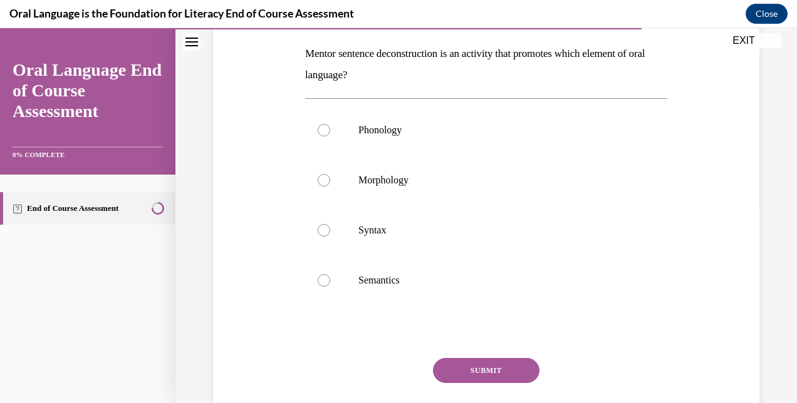
scroll to position [200, 0]
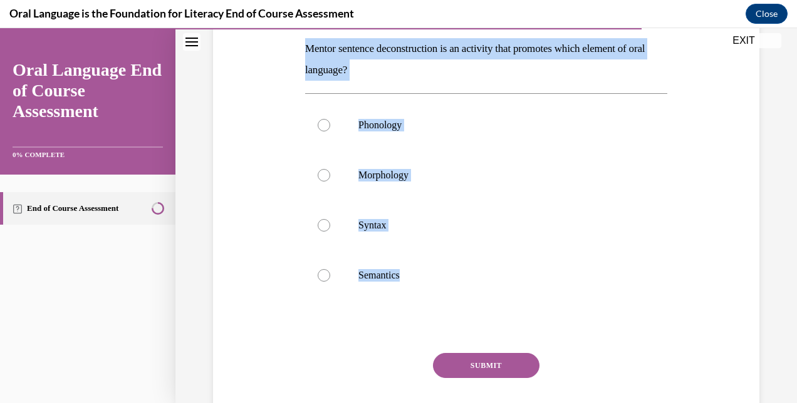
drag, startPoint x: 412, startPoint y: 278, endPoint x: 299, endPoint y: 45, distance: 258.6
click at [299, 45] on div "Question 10/12 Mentor sentence deconstruction is an activity that promotes whic…" at bounding box center [486, 196] width 553 height 520
copy div "Mentor sentence deconstruction is an activity that promotes which element of or…"
click at [360, 229] on p "Syntax" at bounding box center [497, 225] width 278 height 13
click at [330, 229] on input "Syntax" at bounding box center [324, 225] width 13 height 13
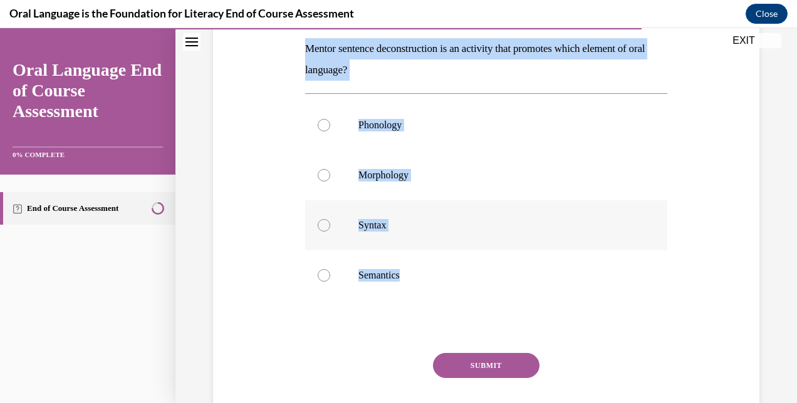
radio input "true"
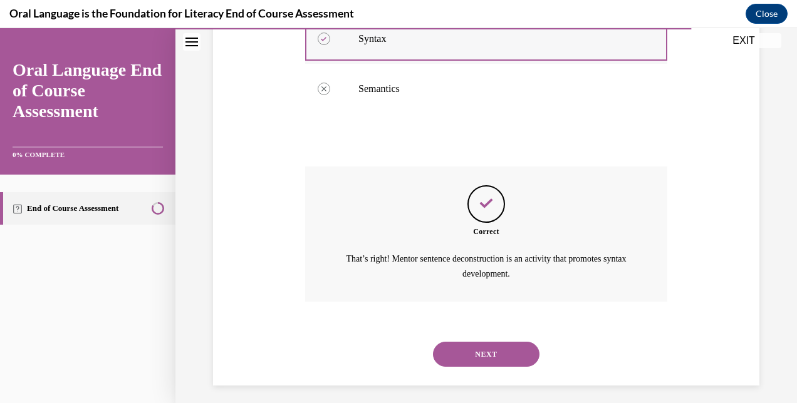
scroll to position [393, 0]
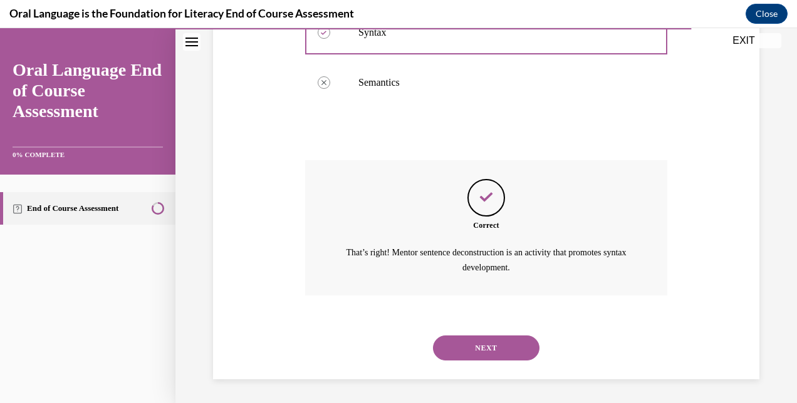
click at [467, 355] on button "NEXT" at bounding box center [486, 348] width 107 height 25
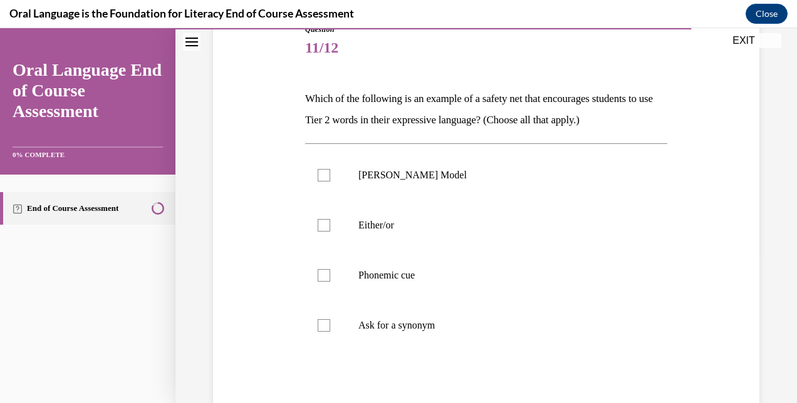
scroll to position [101, 0]
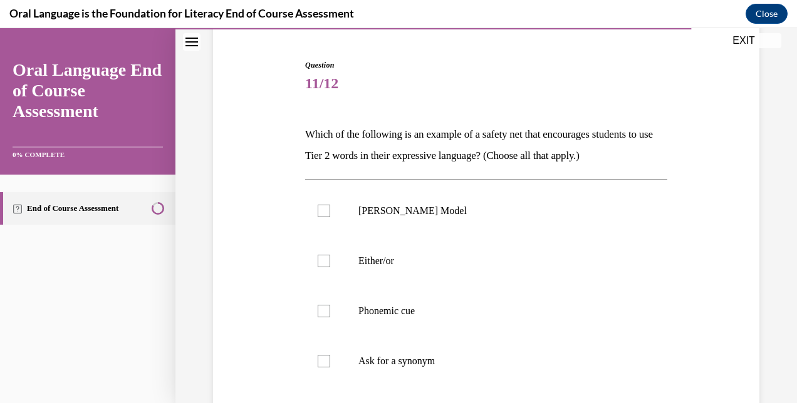
drag, startPoint x: 450, startPoint y: 335, endPoint x: 311, endPoint y: 23, distance: 341.0
click at [311, 28] on html "SKIP TO STEP Audio transcript EXIT Oral Language End of Course Assessment 0% CO…" at bounding box center [398, 215] width 797 height 375
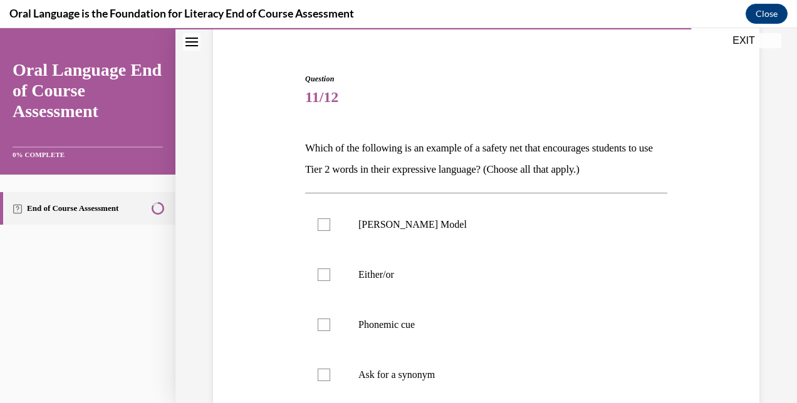
copy div "Audio transcript EXIT Oral Language End of Course Assessment 0% COMPLETE End of…"
click at [321, 231] on label "[PERSON_NAME] Model" at bounding box center [486, 225] width 362 height 50
click at [321, 231] on input "[PERSON_NAME] Model" at bounding box center [324, 225] width 13 height 13
checkbox input "true"
click at [276, 258] on div "Question 11/12 Which of the following is an example of a safety net that encour…" at bounding box center [486, 296] width 553 height 520
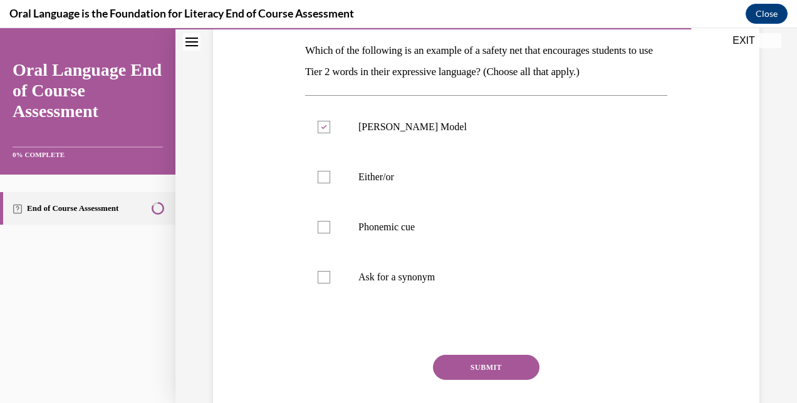
scroll to position [201, 0]
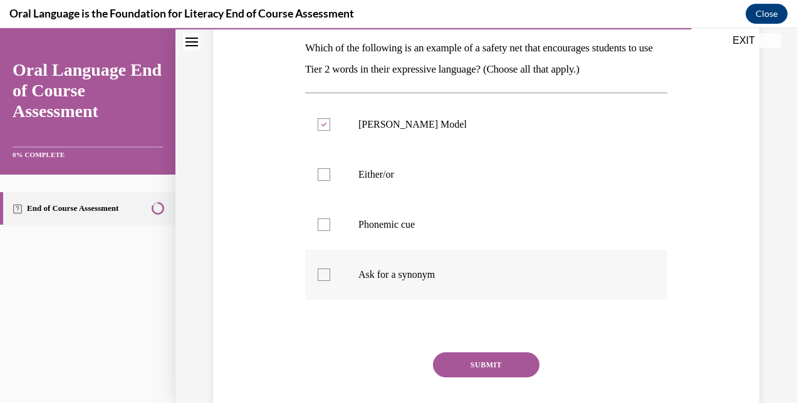
click at [323, 273] on div at bounding box center [324, 275] width 13 height 13
click at [323, 273] on input "Ask for a synonym" at bounding box center [324, 275] width 13 height 13
checkbox input "true"
click at [440, 365] on button "SUBMIT" at bounding box center [486, 365] width 107 height 25
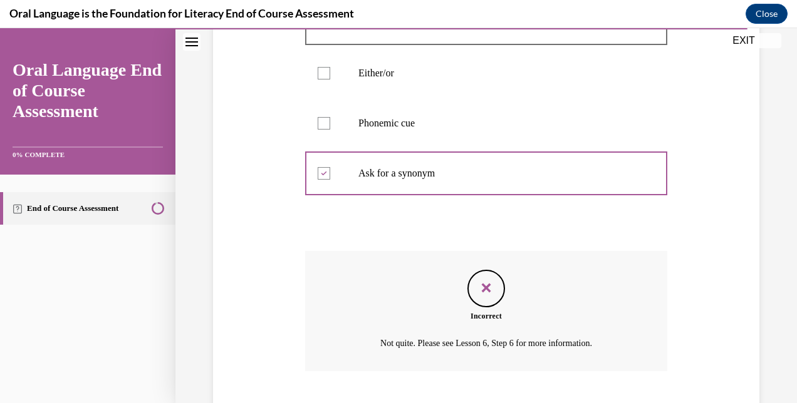
scroll to position [379, 0]
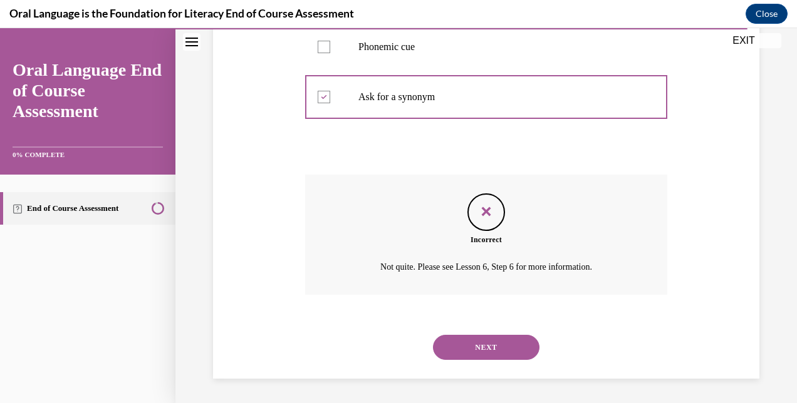
click at [358, 276] on div "Incorrect Not quite. Please see Lesson 6, Step 6 for more information." at bounding box center [486, 235] width 362 height 120
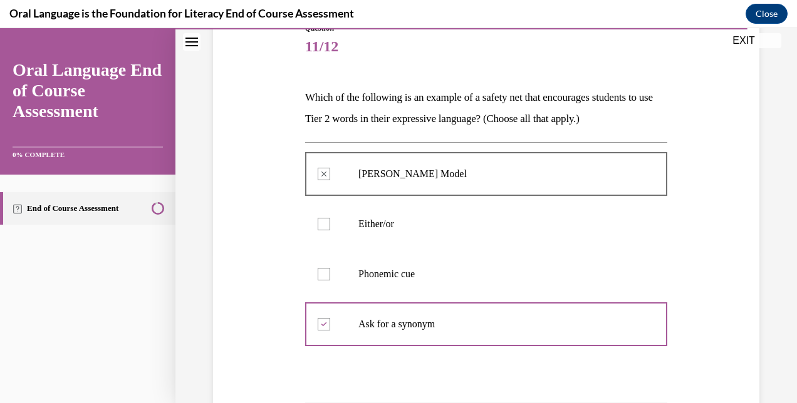
scroll to position [153, 0]
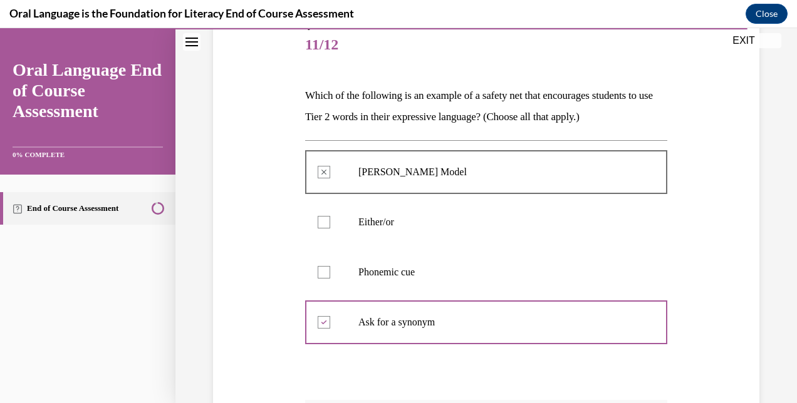
click at [318, 234] on label "Either/or" at bounding box center [486, 222] width 362 height 50
click at [319, 232] on label "Either/or" at bounding box center [486, 222] width 362 height 50
drag, startPoint x: 326, startPoint y: 224, endPoint x: 322, endPoint y: 277, distance: 53.4
click at [322, 277] on ul "[PERSON_NAME] Model  Either/or  Phonemic cue  Ask for a synonym" at bounding box center [486, 247] width 362 height 200
drag, startPoint x: 322, startPoint y: 277, endPoint x: 322, endPoint y: 269, distance: 7.5
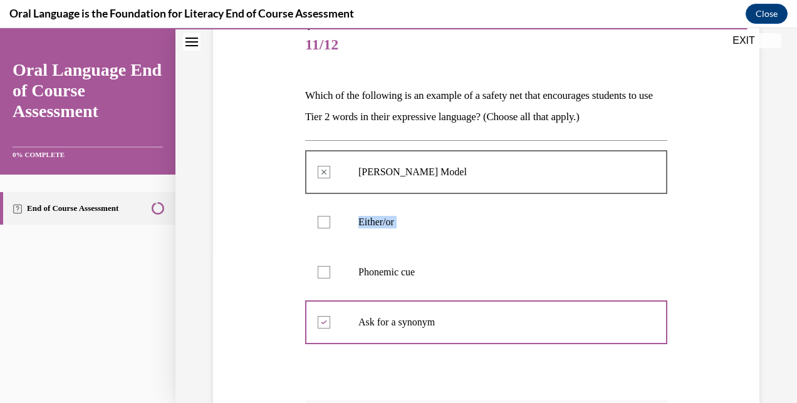
click at [322, 269] on div at bounding box center [324, 272] width 13 height 13
click at [253, 289] on div "Question 11/12 Which of the following is an example of a safety net that encour…" at bounding box center [486, 293] width 553 height 621
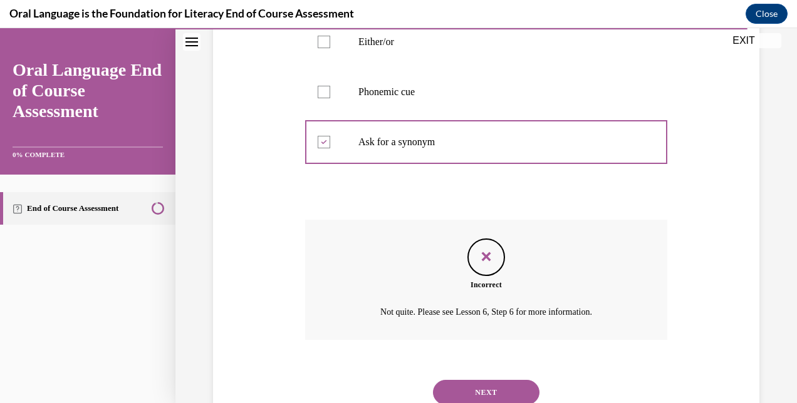
scroll to position [336, 0]
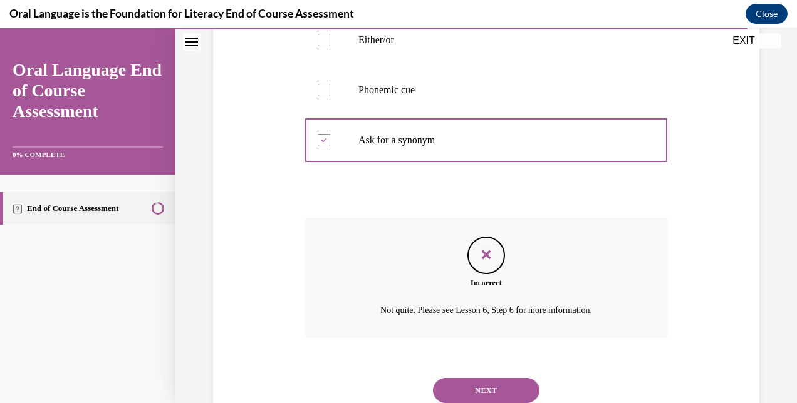
click at [459, 391] on button "NEXT" at bounding box center [486, 390] width 107 height 25
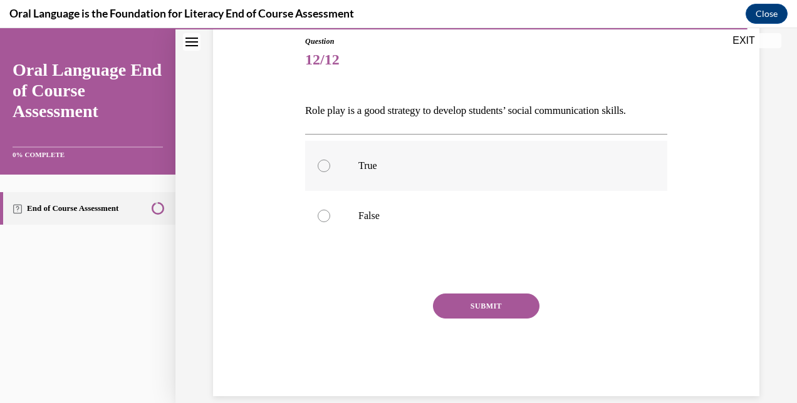
click at [510, 163] on p "True" at bounding box center [497, 166] width 278 height 13
click at [330, 163] on input "True" at bounding box center [324, 166] width 13 height 13
radio input "true"
click at [460, 309] on button "SUBMIT" at bounding box center [486, 306] width 107 height 25
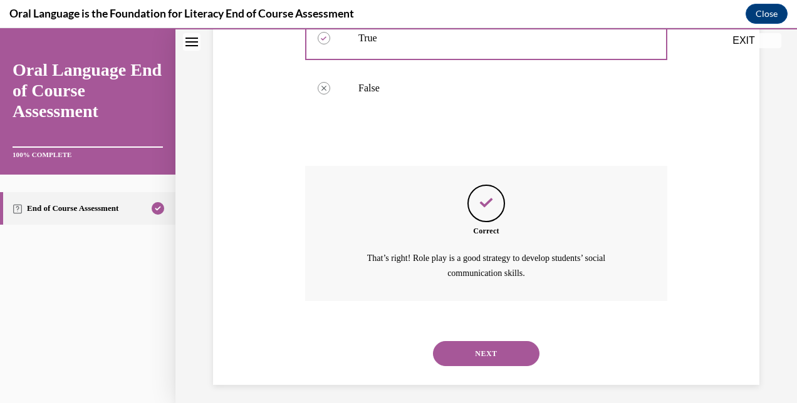
scroll to position [272, 0]
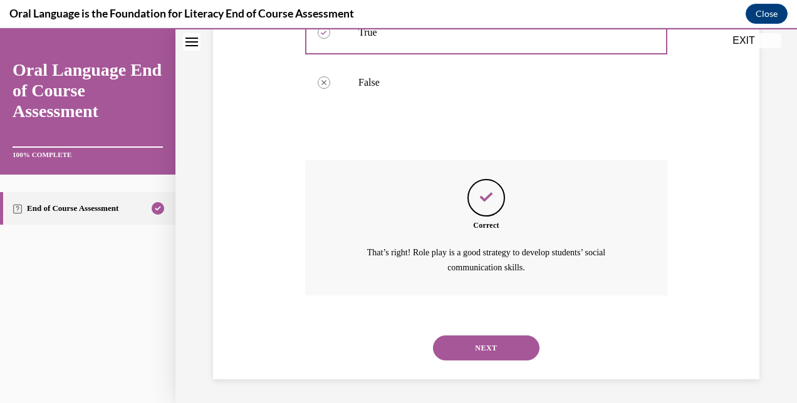
click at [481, 343] on button "NEXT" at bounding box center [486, 348] width 107 height 25
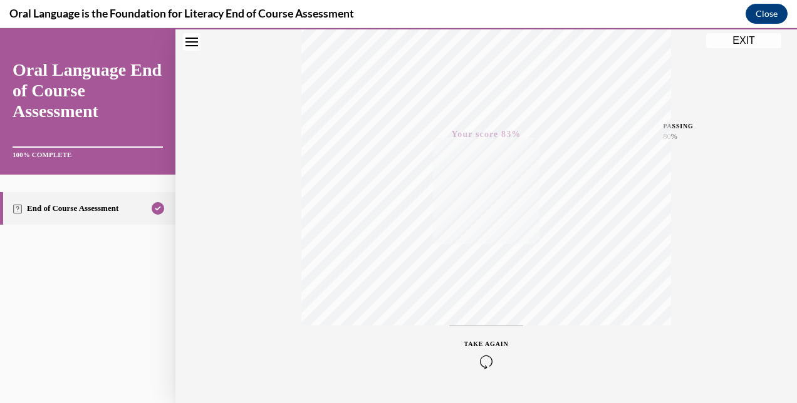
scroll to position [266, 0]
click at [489, 328] on icon "button" at bounding box center [486, 328] width 44 height 14
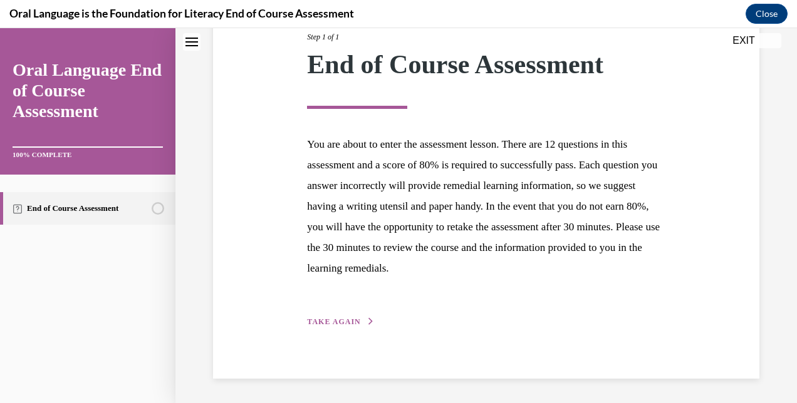
click at [467, 315] on div "Step 1 of 1 End of Course Assessment You are about to enter the assessment less…" at bounding box center [486, 166] width 377 height 326
click at [469, 315] on div "Step 1 of 1 End of Course Assessment You are about to enter the assessment less…" at bounding box center [486, 166] width 377 height 326
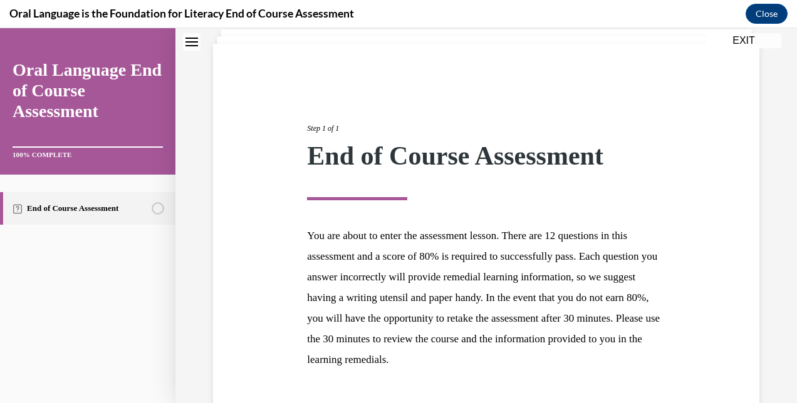
scroll to position [26, 0]
